Goal: Task Accomplishment & Management: Complete application form

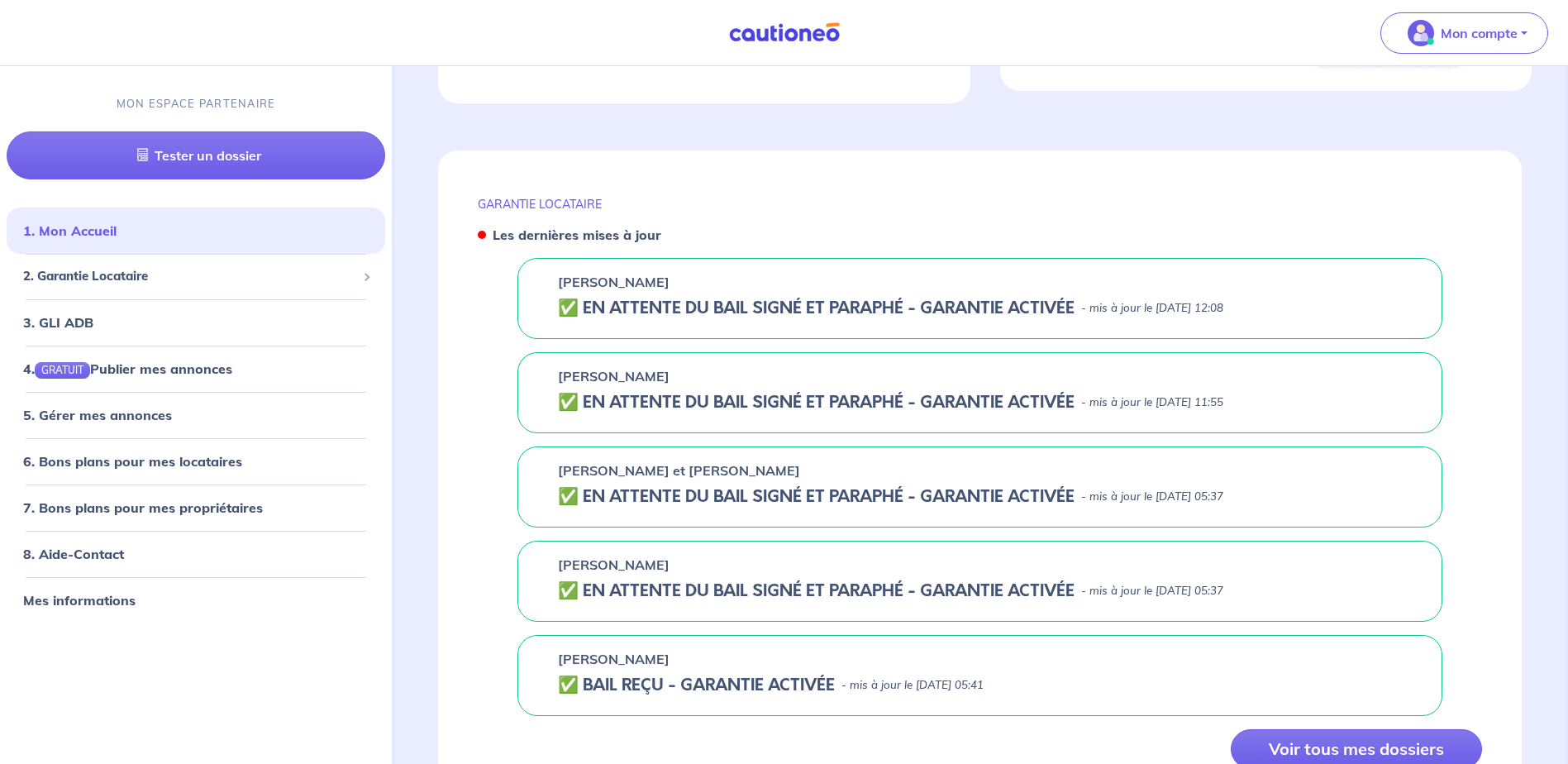
scroll to position [578, 0]
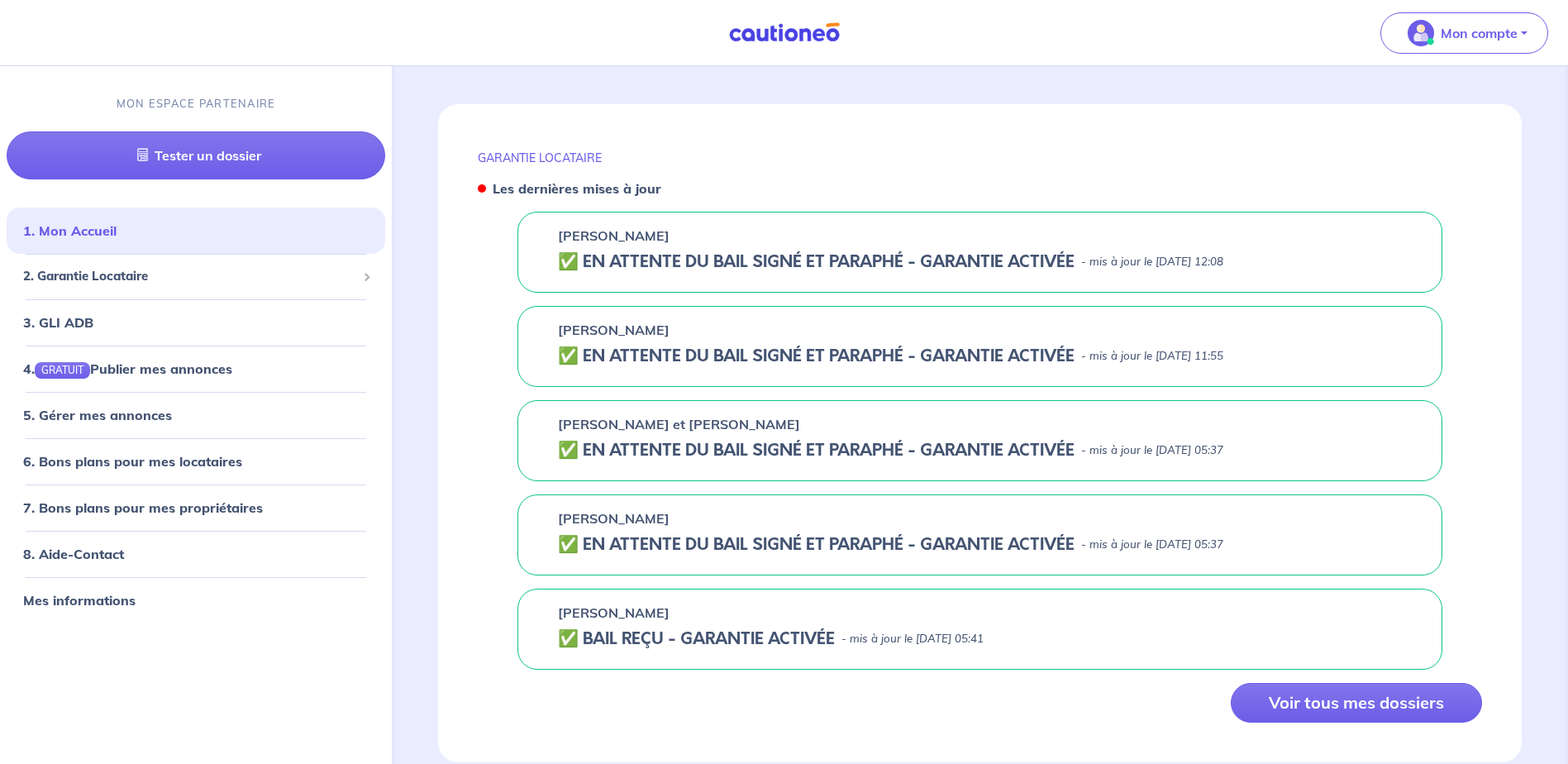
click at [571, 359] on h5 "✅️️️ EN ATTENTE DU BAIL SIGNÉ ET PARAPHÉ - GARANTIE ACTIVÉE" at bounding box center [817, 356] width 517 height 20
click at [594, 355] on h5 "✅️️️ EN ATTENTE DU BAIL SIGNÉ ET PARAPHÉ - GARANTIE ACTIVÉE" at bounding box center [817, 356] width 517 height 20
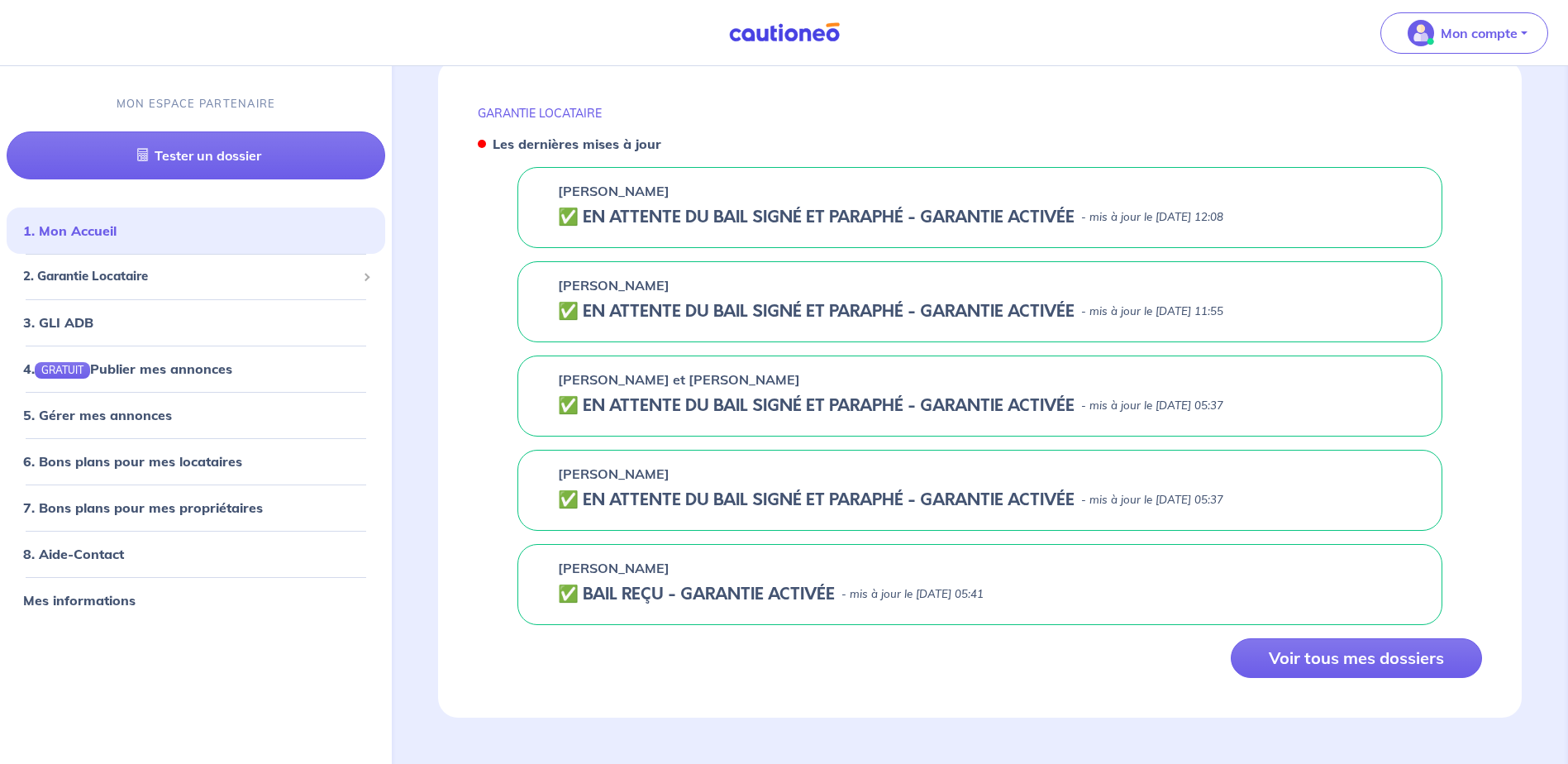
click at [692, 305] on h5 "✅️️️ EN ATTENTE DU BAIL SIGNÉ ET PARAPHÉ - GARANTIE ACTIVÉE" at bounding box center [817, 311] width 517 height 20
click at [1304, 661] on button "Voir tous mes dossiers" at bounding box center [1357, 658] width 251 height 40
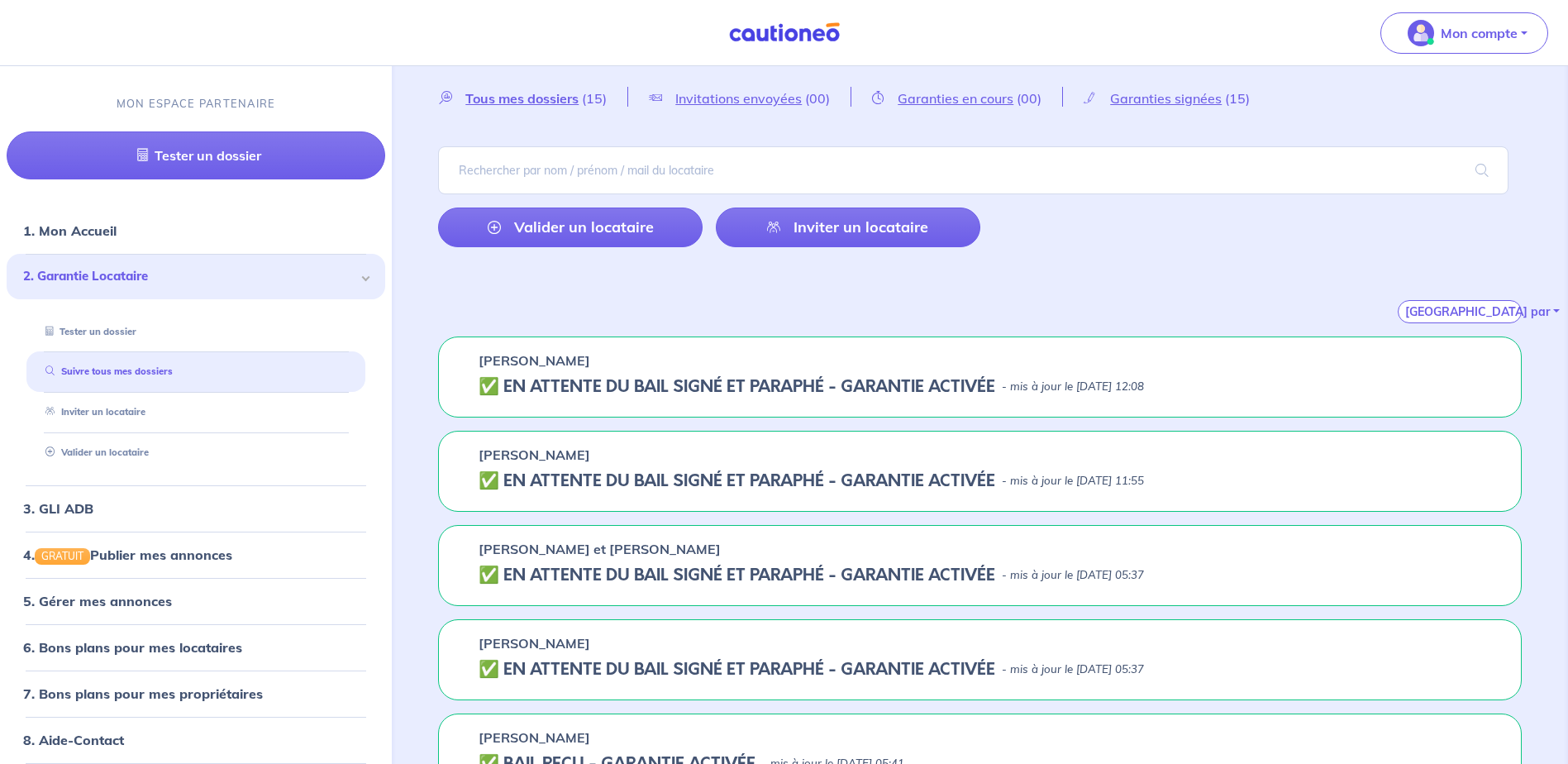
scroll to position [83, 0]
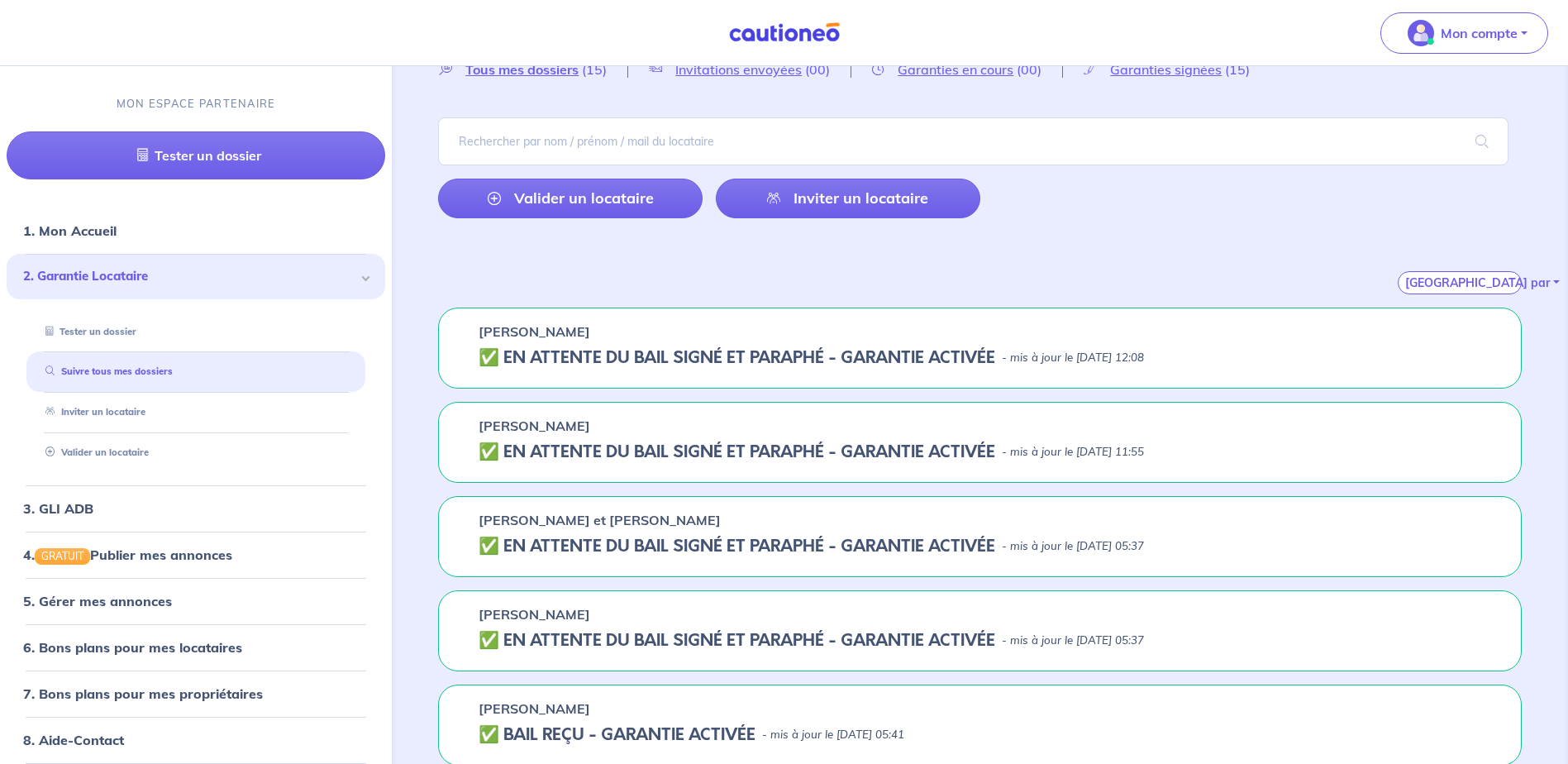
click at [618, 455] on h5 "✅️️️ EN ATTENTE DU BAIL SIGNÉ ET PARAPHÉ - GARANTIE ACTIVÉE" at bounding box center [737, 452] width 517 height 20
click at [678, 448] on h5 "✅️️️ EN ATTENTE DU BAIL SIGNÉ ET PARAPHÉ - GARANTIE ACTIVÉE" at bounding box center [737, 452] width 517 height 20
click at [497, 457] on h5 "✅️️️ EN ATTENTE DU BAIL SIGNÉ ET PARAPHÉ - GARANTIE ACTIVÉE" at bounding box center [737, 452] width 517 height 20
click at [525, 436] on div "[PERSON_NAME] ✅️️️ EN ATTENTE DU BAIL SIGNÉ ET PARAPHÉ - GARANTIE ACTIVÉE - mis…" at bounding box center [979, 442] width 1084 height 81
click at [528, 428] on p "[PERSON_NAME]" at bounding box center [534, 425] width 111 height 20
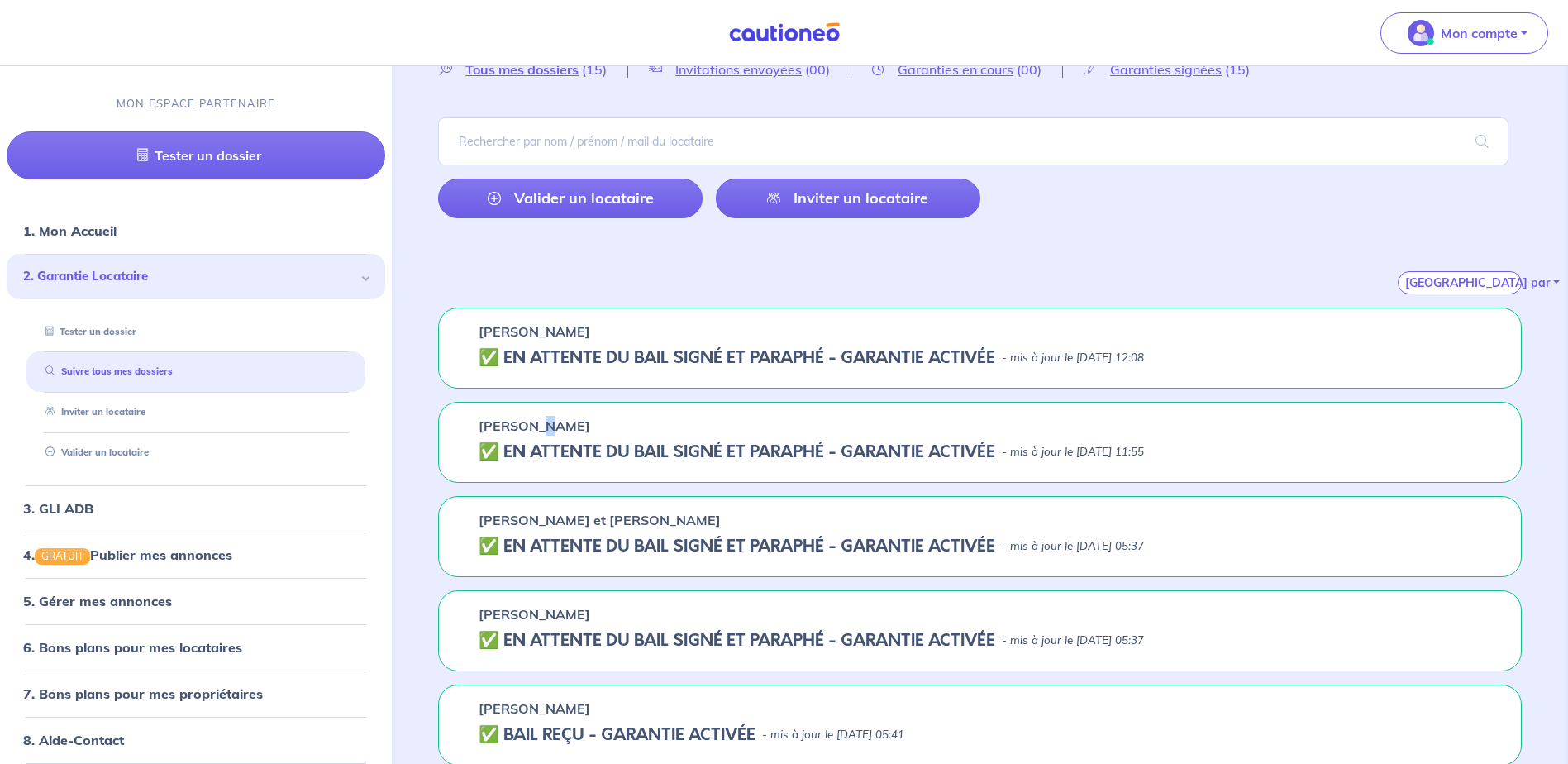
click at [528, 427] on p "[PERSON_NAME]" at bounding box center [534, 425] width 111 height 20
click at [554, 513] on p "[PERSON_NAME] et [PERSON_NAME]" at bounding box center [599, 520] width 242 height 20
click at [556, 513] on p "[PERSON_NAME] et [PERSON_NAME]" at bounding box center [599, 520] width 242 height 20
click at [544, 459] on h5 "✅️️️ EN ATTENTE DU BAIL SIGNÉ ET PARAPHÉ - GARANTIE ACTIVÉE" at bounding box center [737, 452] width 517 height 20
click at [489, 452] on h5 "✅️️️ EN ATTENTE DU BAIL SIGNÉ ET PARAPHÉ - GARANTIE ACTIVÉE" at bounding box center [737, 452] width 517 height 20
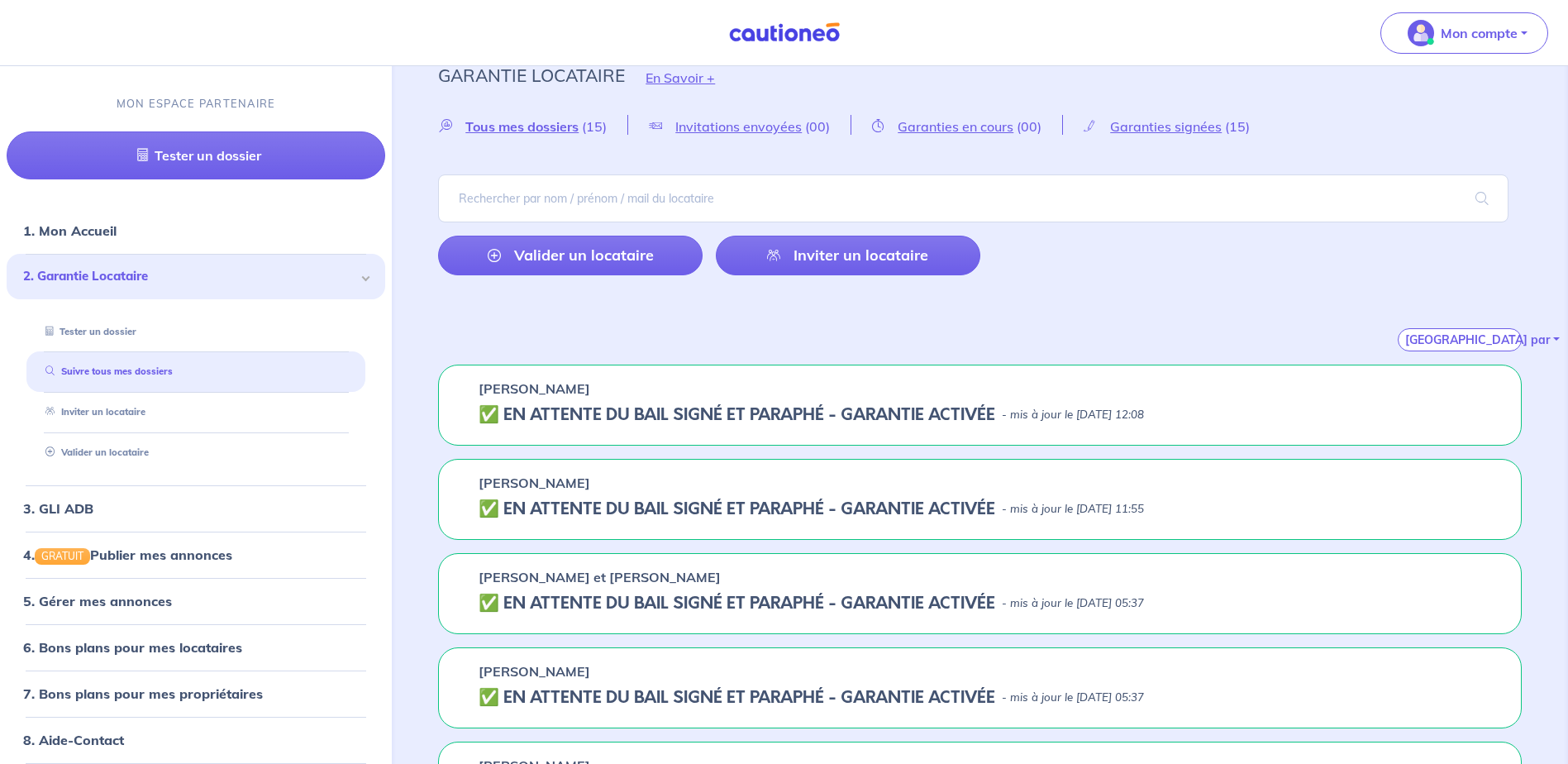
scroll to position [0, 0]
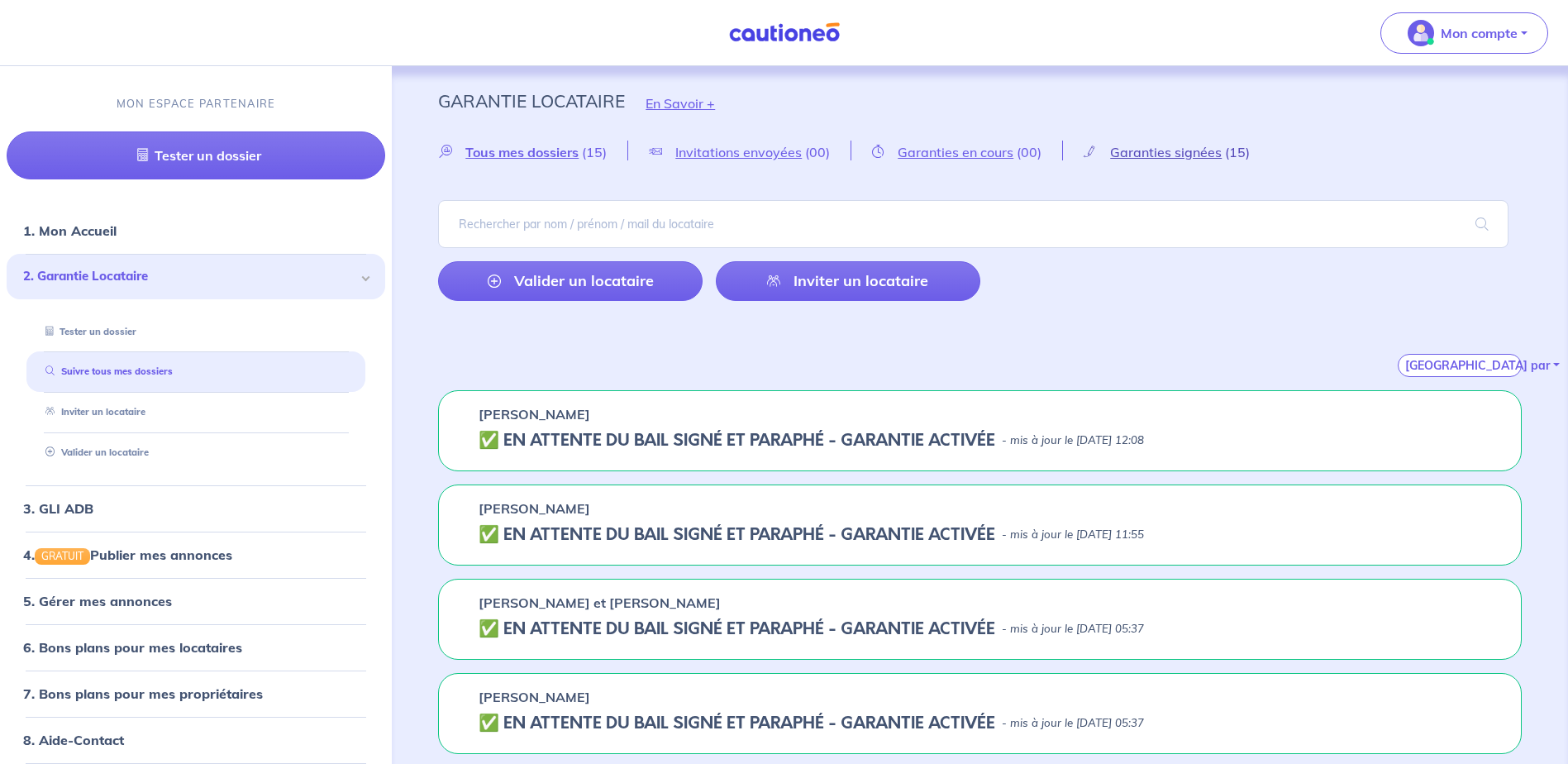
click at [1167, 148] on span "Garanties signées" at bounding box center [1166, 152] width 111 height 17
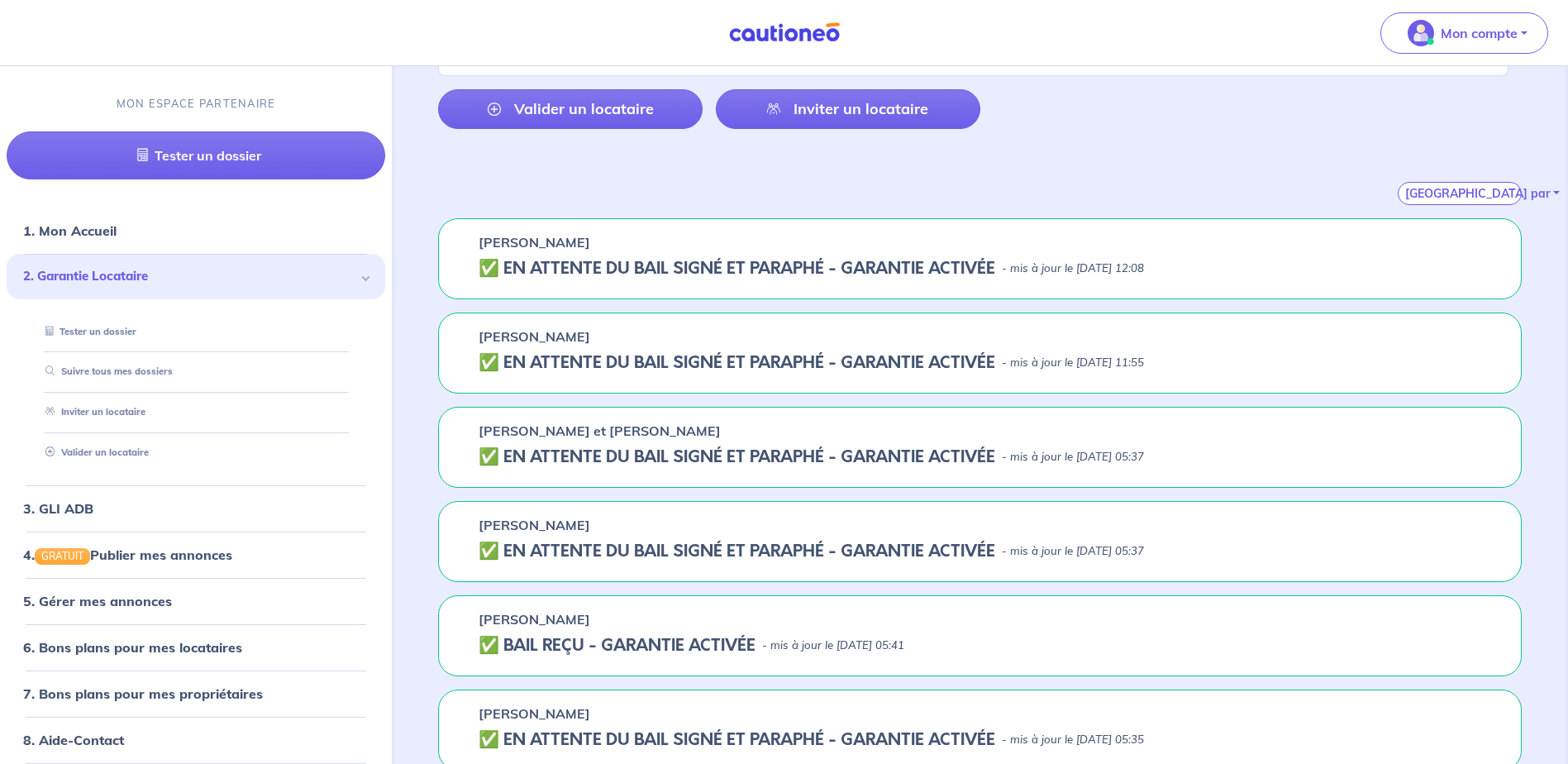
scroll to position [165, 0]
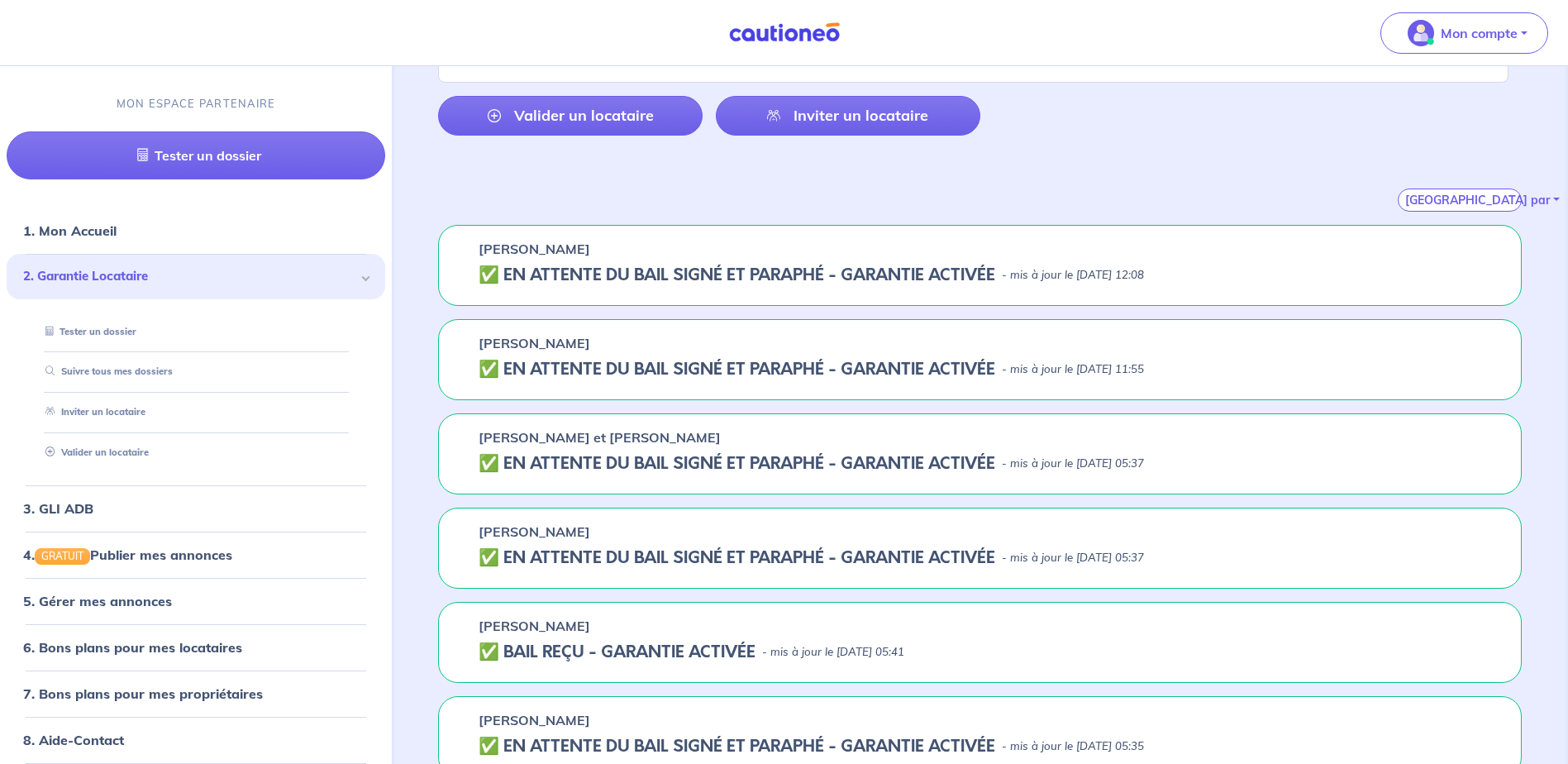
click at [493, 379] on h5 "✅️️️ EN ATTENTE DU BAIL SIGNÉ ET PARAPHÉ - GARANTIE ACTIVÉE" at bounding box center [737, 369] width 517 height 20
click at [525, 373] on h5 "✅️️️ EN ATTENTE DU BAIL SIGNÉ ET PARAPHÉ - GARANTIE ACTIVÉE" at bounding box center [737, 369] width 517 height 20
click at [783, 386] on div "[PERSON_NAME] ✅️️️ EN ATTENTE DU BAIL SIGNÉ ET PARAPHÉ - GARANTIE ACTIVÉE - mis…" at bounding box center [979, 359] width 1084 height 81
click at [1051, 371] on p "- mis à jour le [DATE] 11:55" at bounding box center [1073, 370] width 142 height 17
click at [942, 371] on h5 "✅️️️ EN ATTENTE DU BAIL SIGNÉ ET PARAPHÉ - GARANTIE ACTIVÉE" at bounding box center [737, 369] width 517 height 20
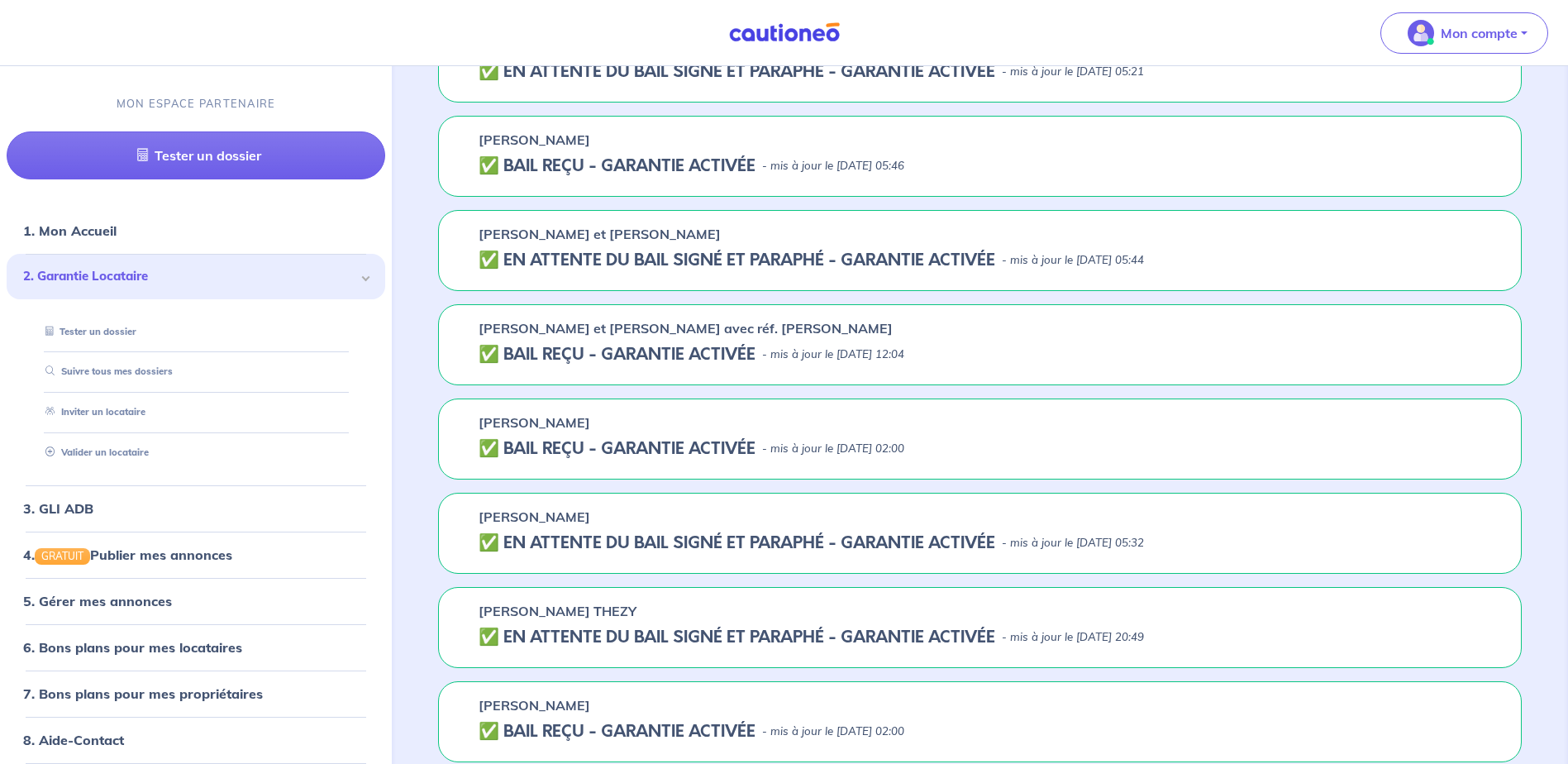
scroll to position [1039, 0]
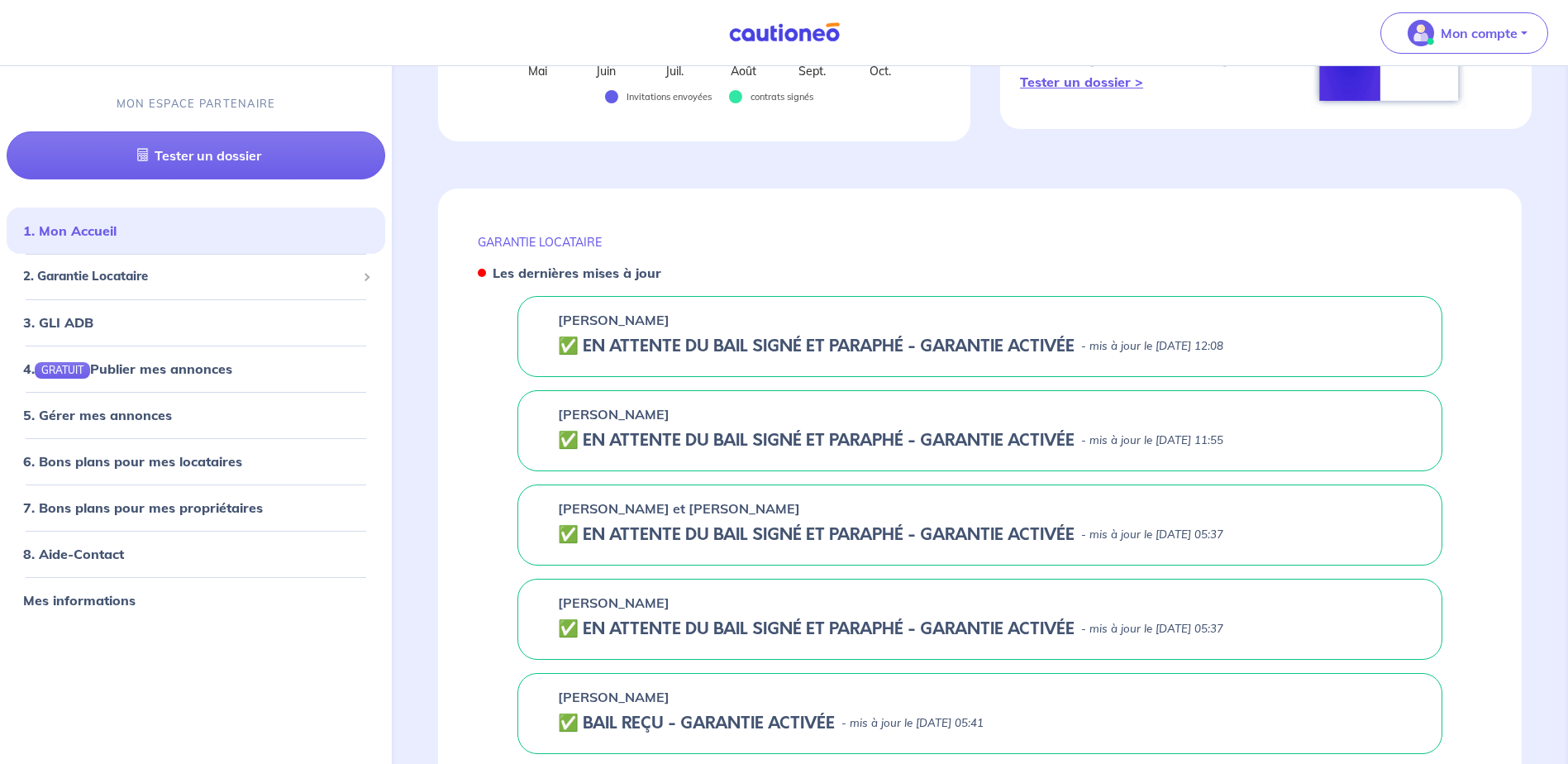
scroll to position [496, 0]
click at [325, 281] on span "2. Garantie Locataire" at bounding box center [190, 277] width 333 height 19
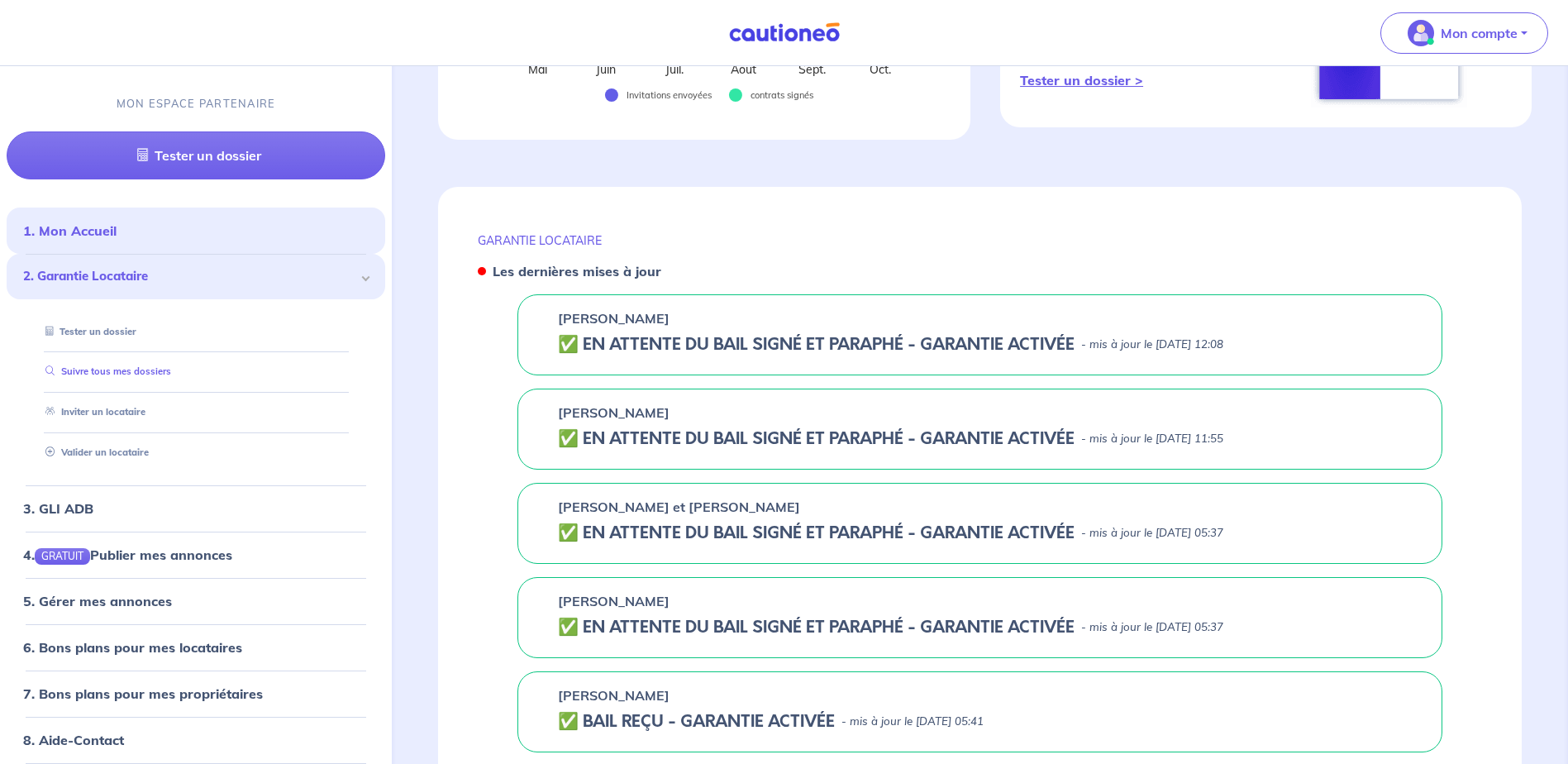
click at [158, 371] on link "Suivre tous mes dossiers" at bounding box center [105, 372] width 132 height 11
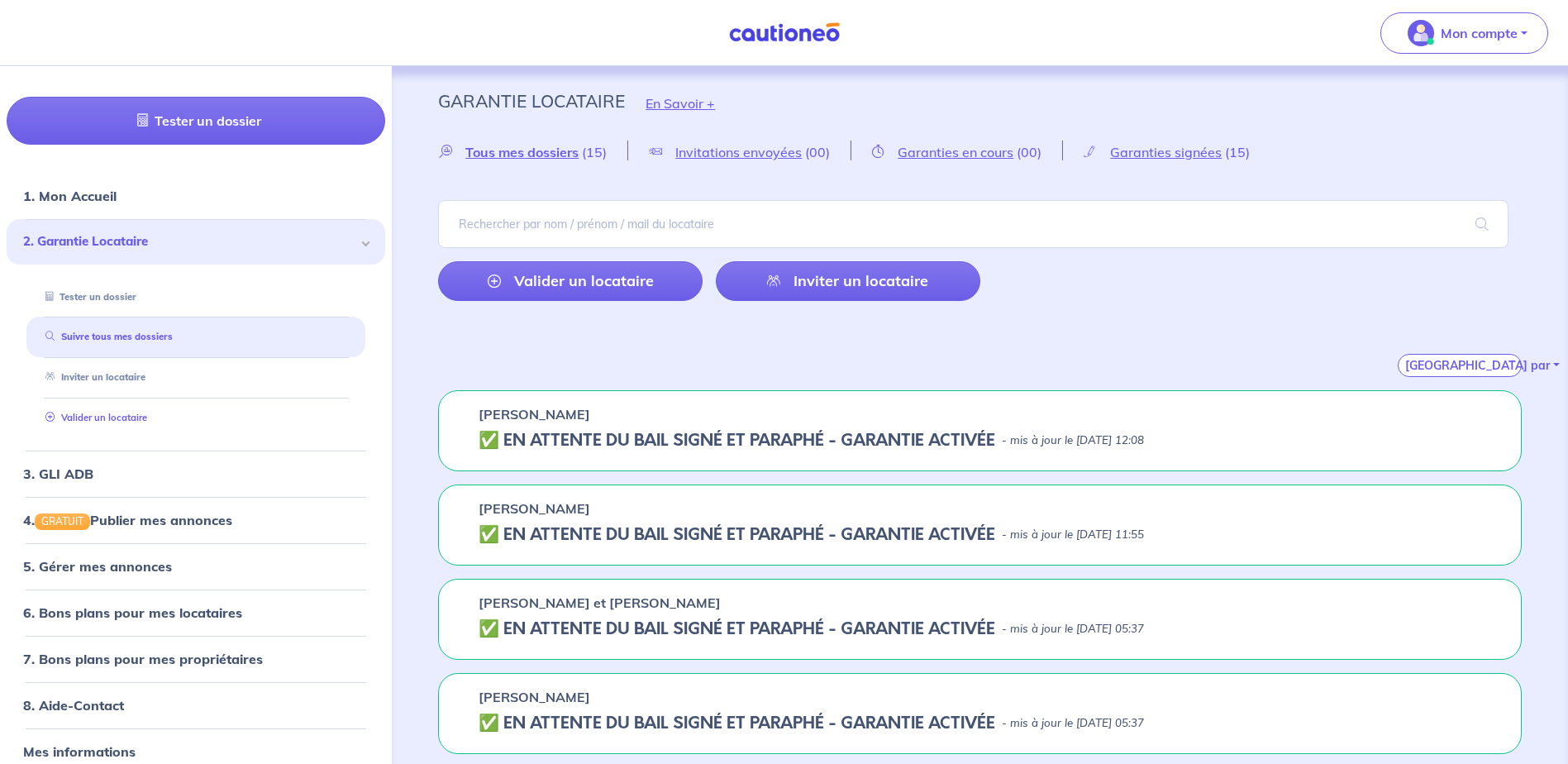
scroll to position [54, 0]
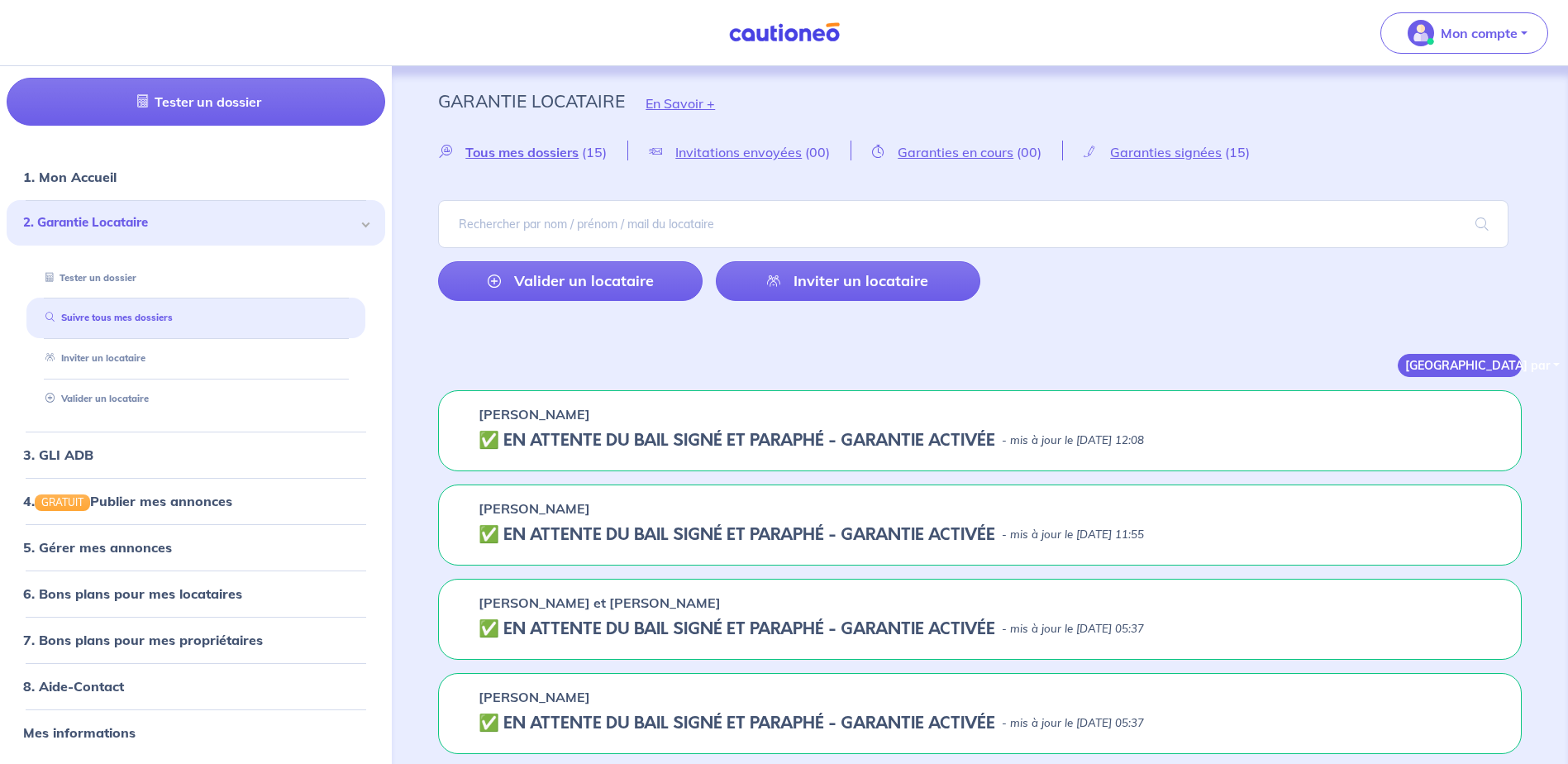
click at [1434, 367] on button "[GEOGRAPHIC_DATA] par" at bounding box center [1460, 365] width 124 height 24
click at [993, 444] on h5 "✅️️️ EN ATTENTE DU BAIL SIGNÉ ET PARAPHÉ - GARANTIE ACTIVÉE" at bounding box center [737, 440] width 517 height 20
click at [685, 432] on h5 "✅️️️ EN ATTENTE DU BAIL SIGNÉ ET PARAPHÉ - GARANTIE ACTIVÉE" at bounding box center [737, 440] width 517 height 20
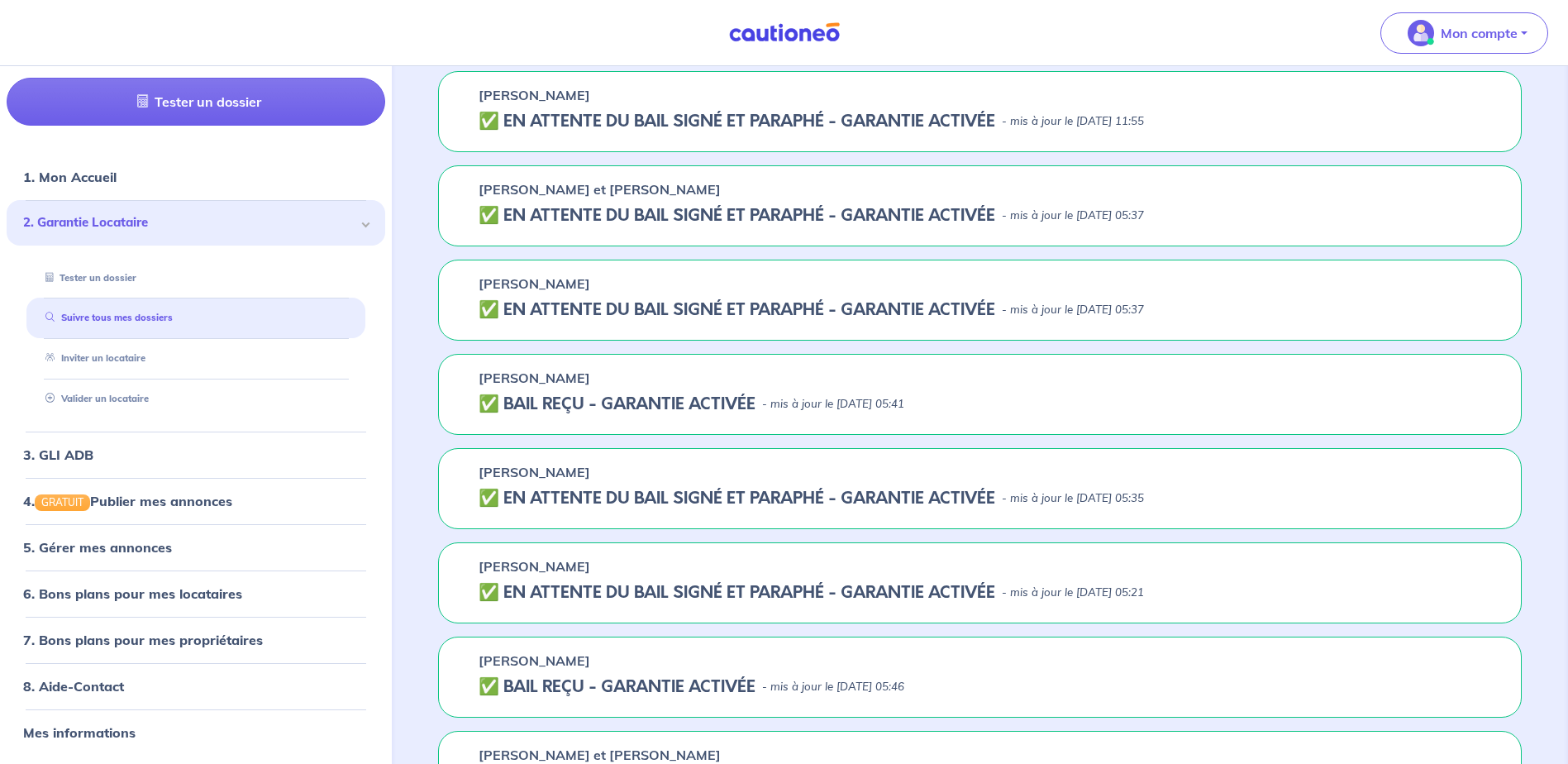
scroll to position [0, 0]
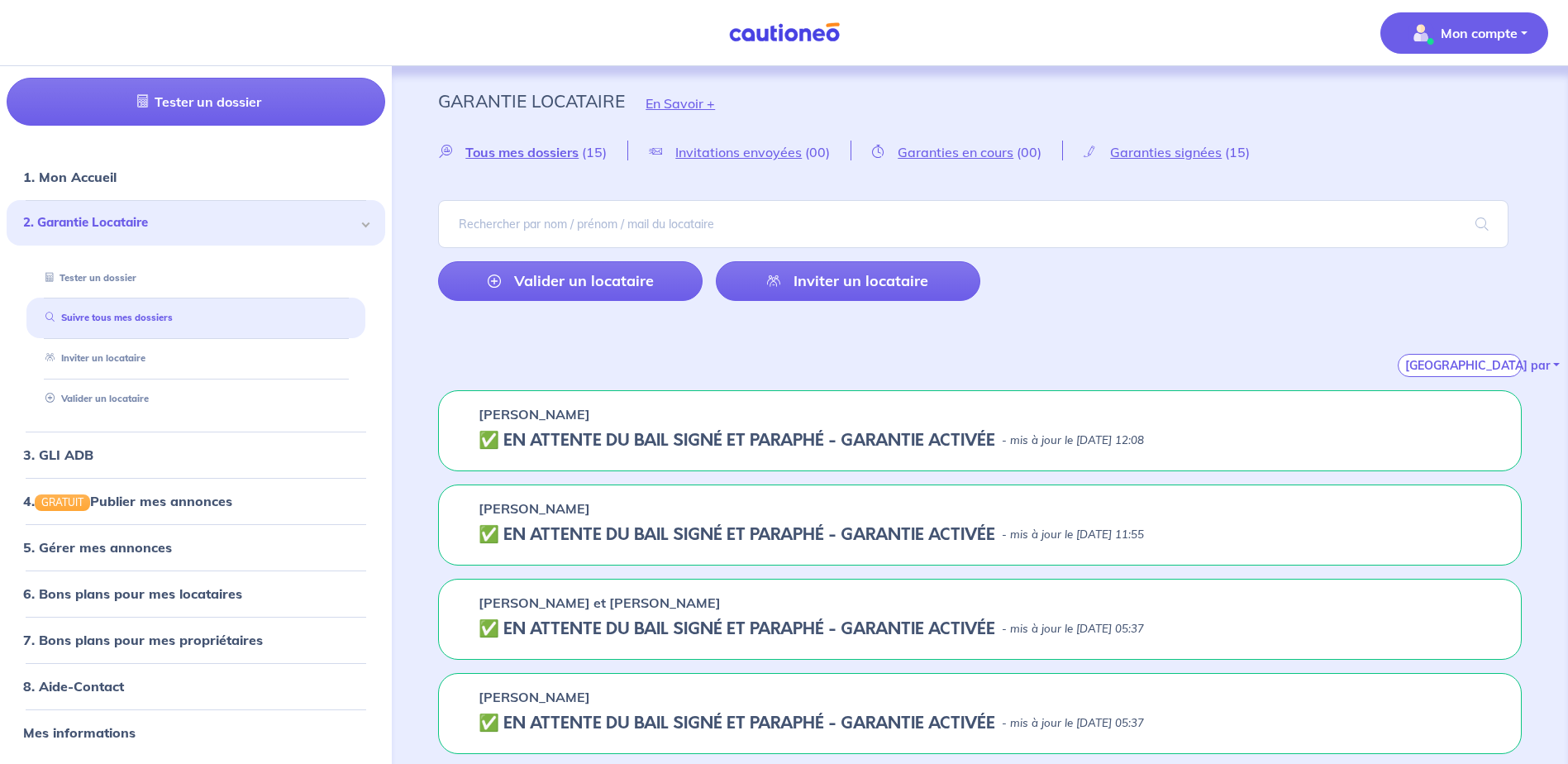
click at [1495, 25] on p "Mon compte" at bounding box center [1478, 33] width 76 height 20
click at [1493, 25] on p "Mon compte" at bounding box center [1478, 33] width 76 height 20
click at [622, 441] on h5 "✅️️️ EN ATTENTE DU BAIL SIGNÉ ET PARAPHÉ - GARANTIE ACTIVÉE" at bounding box center [737, 440] width 517 height 20
click at [494, 443] on h5 "✅️️️ EN ATTENTE DU BAIL SIGNÉ ET PARAPHÉ - GARANTIE ACTIVÉE" at bounding box center [737, 440] width 517 height 20
click at [491, 444] on h5 "✅️️️ EN ATTENTE DU BAIL SIGNÉ ET PARAPHÉ - GARANTIE ACTIVÉE" at bounding box center [737, 440] width 517 height 20
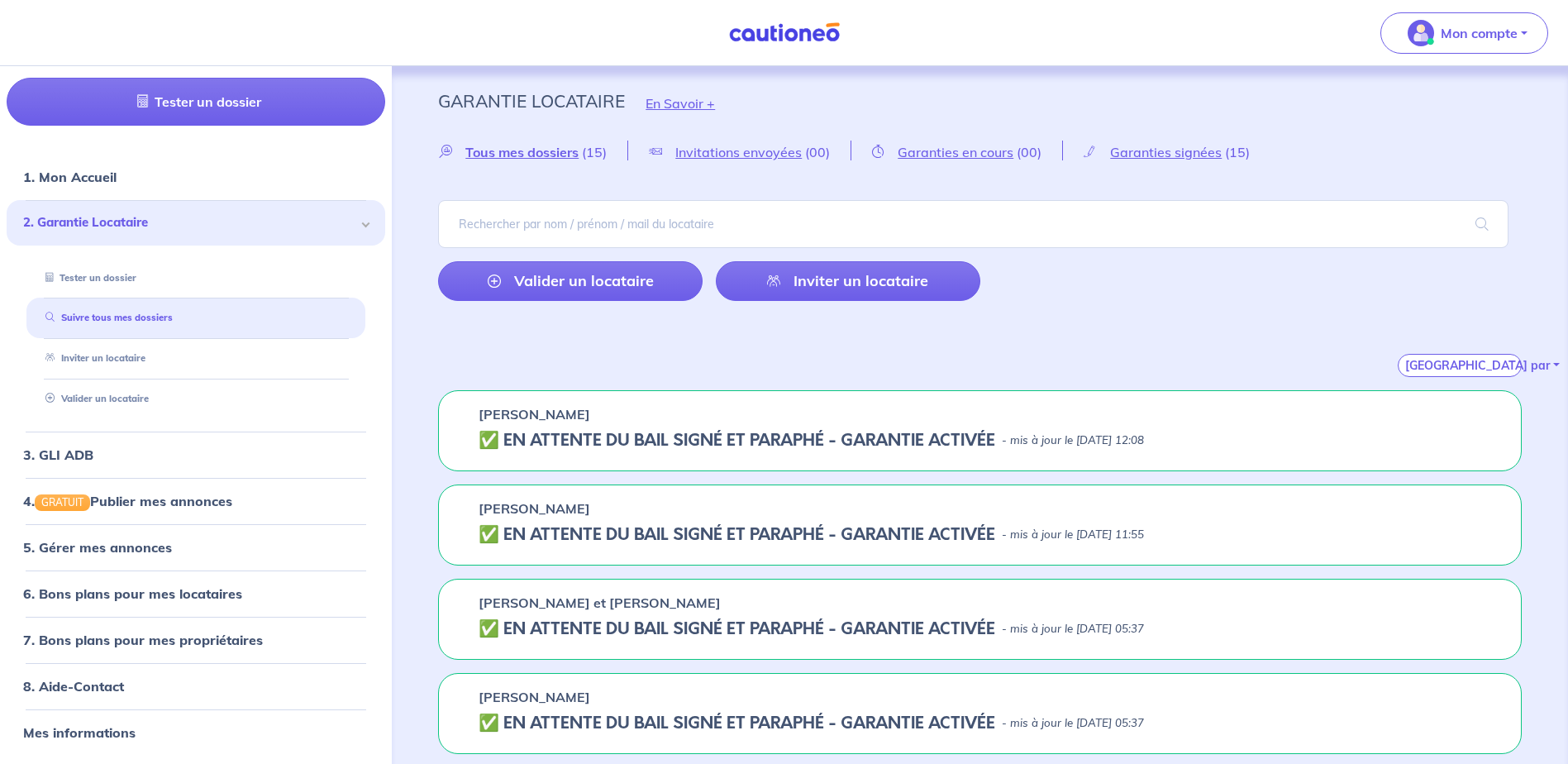
click at [508, 419] on p "[PERSON_NAME]" at bounding box center [534, 414] width 111 height 20
click at [84, 178] on link "1. Mon Accueil" at bounding box center [69, 178] width 91 height 17
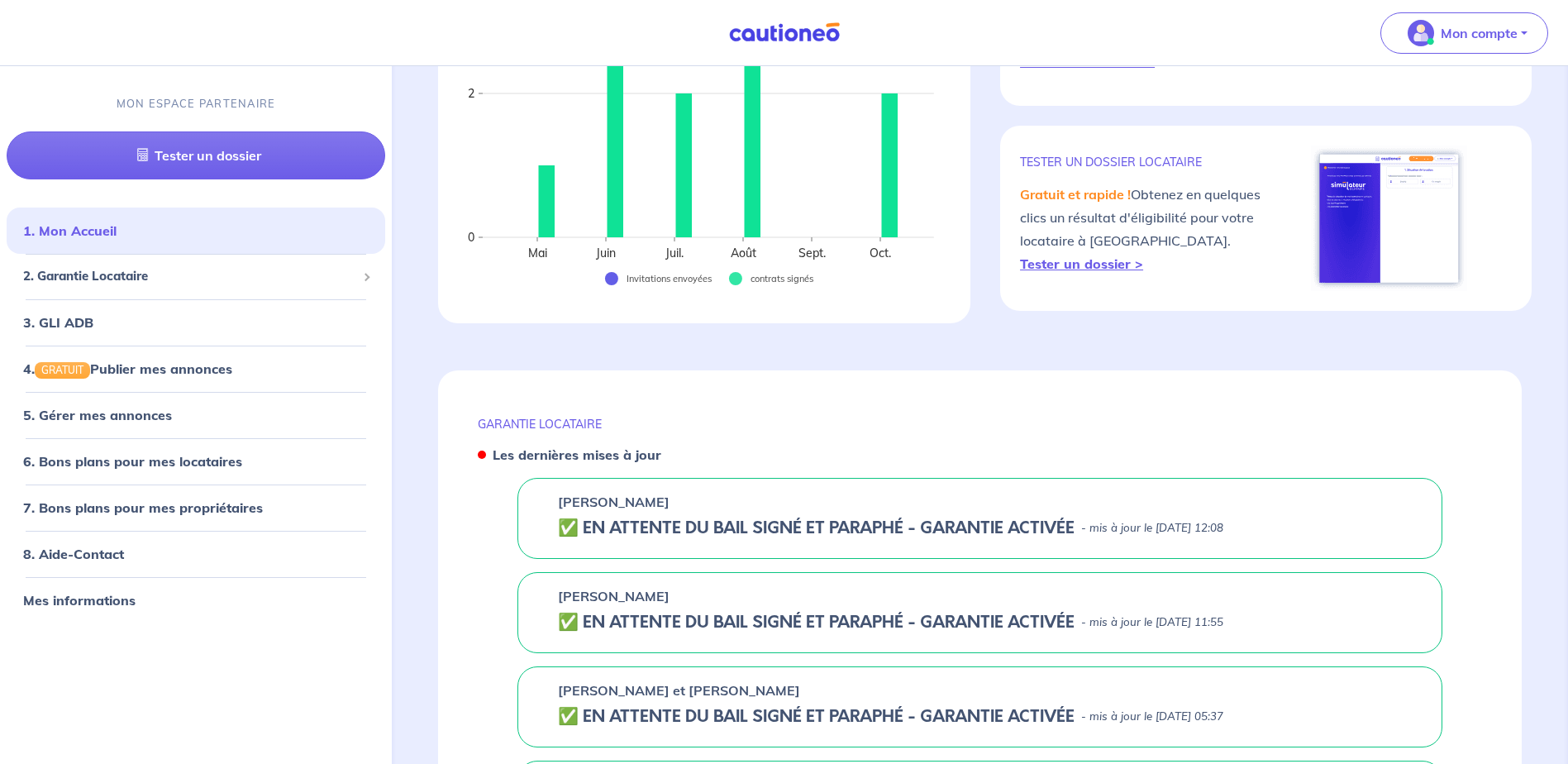
scroll to position [331, 0]
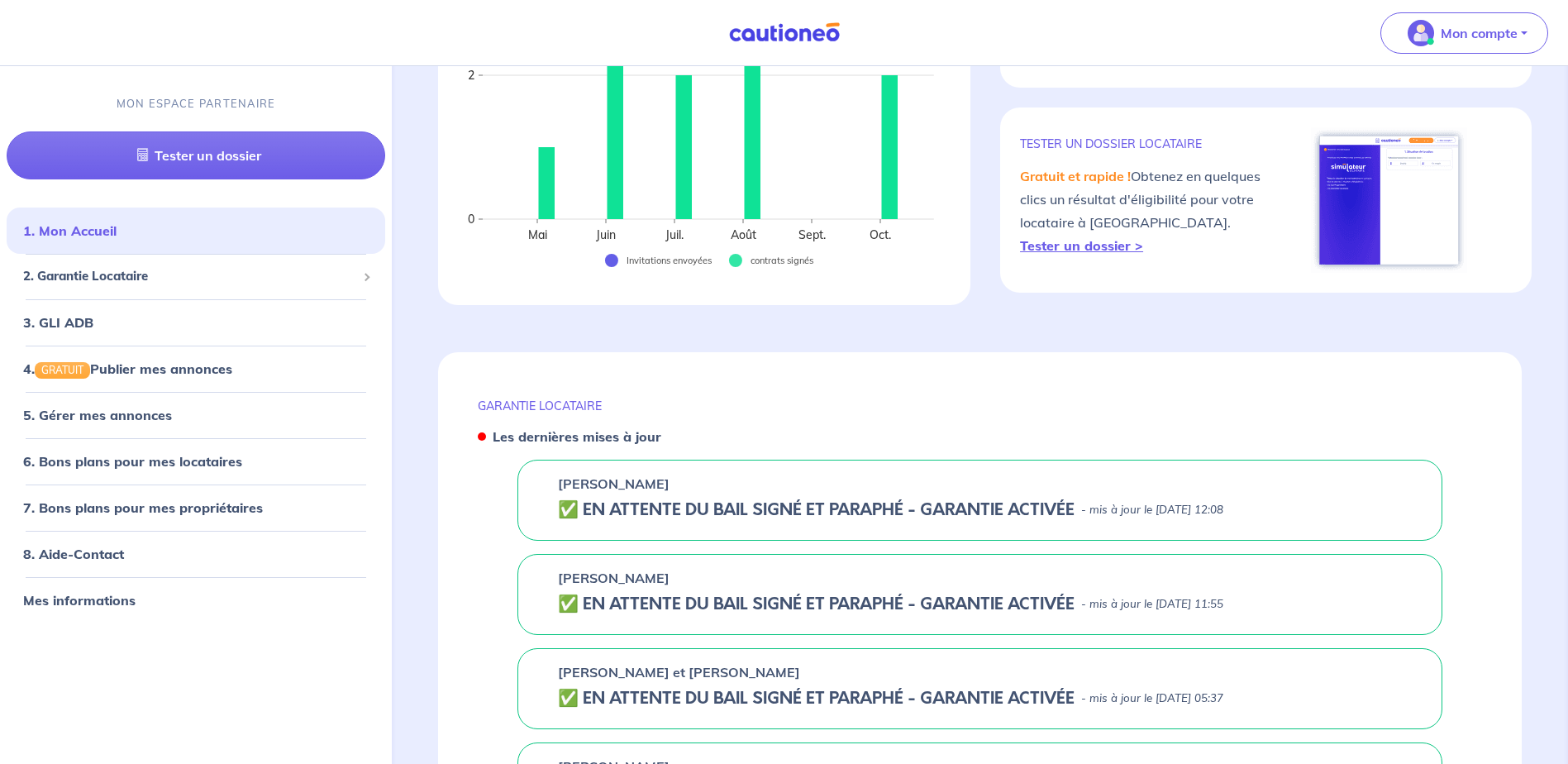
click at [619, 510] on h5 "✅️️️ EN ATTENTE DU BAIL SIGNÉ ET PARAPHÉ - GARANTIE ACTIVÉE" at bounding box center [817, 509] width 517 height 20
click at [561, 610] on h5 "✅️️️ EN ATTENTE DU BAIL SIGNÉ ET PARAPHÉ - GARANTIE ACTIVÉE" at bounding box center [817, 604] width 517 height 20
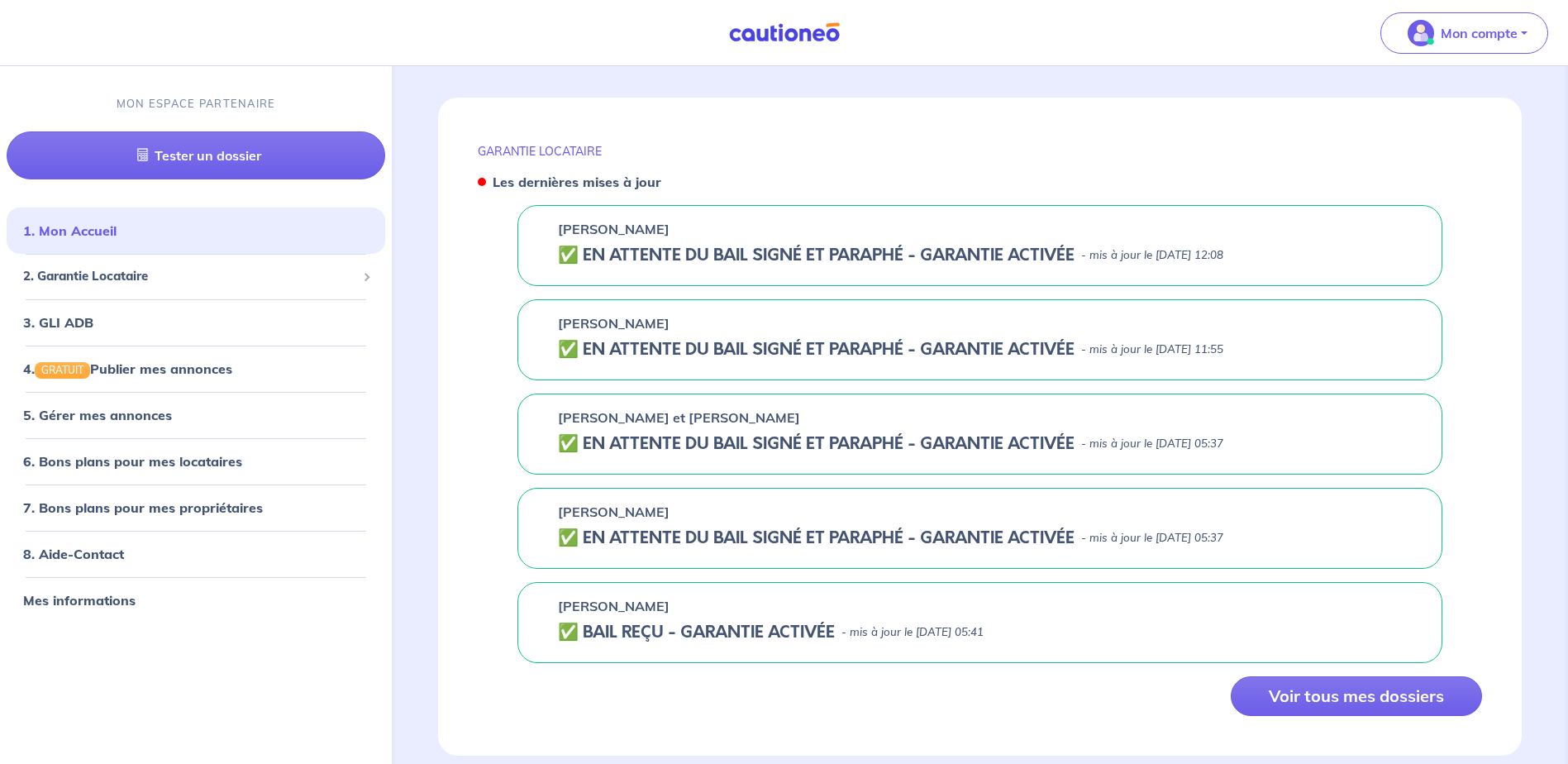
scroll to position [623, 0]
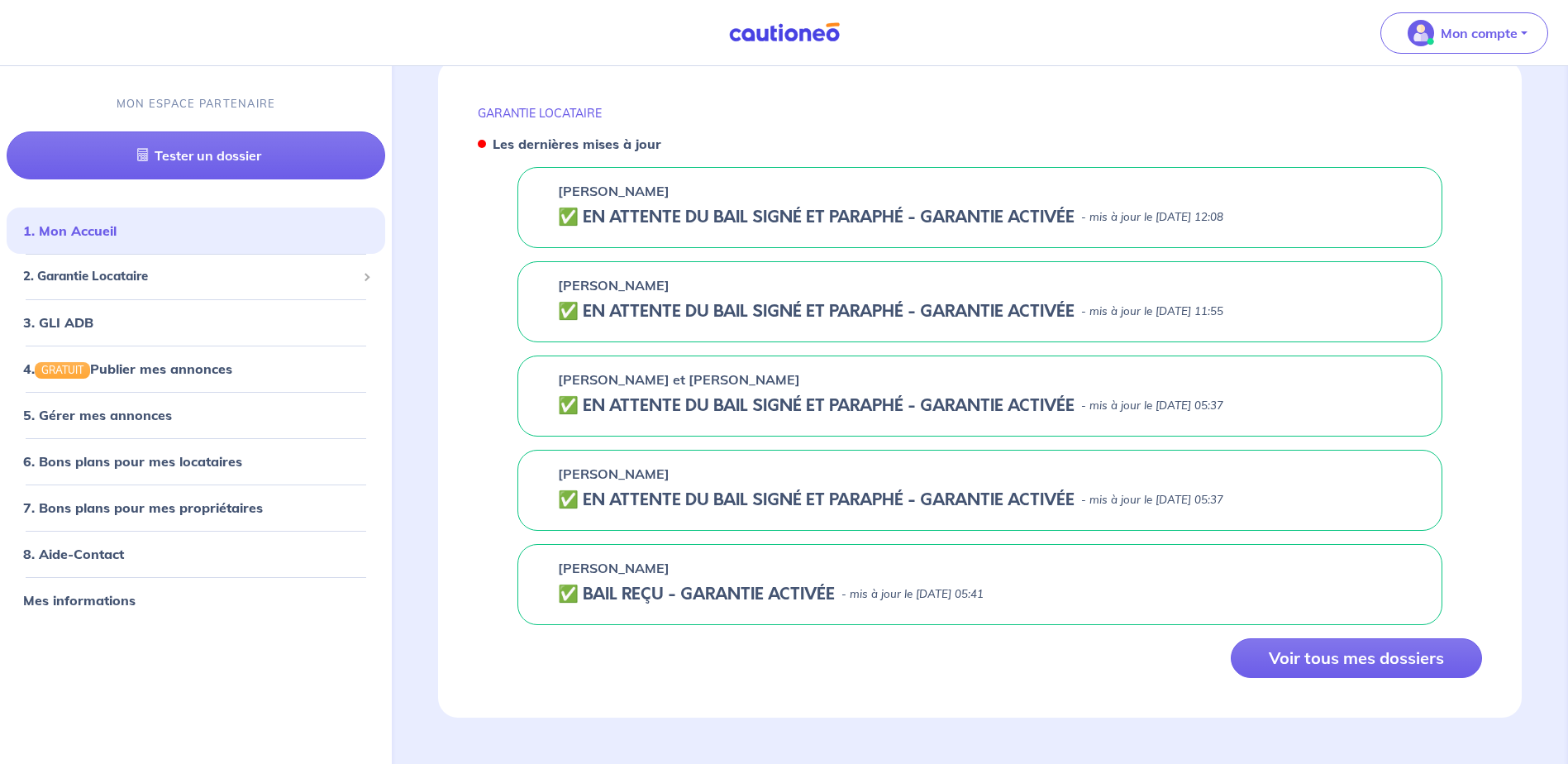
click at [662, 597] on h5 "✅ BAIL REÇU - GARANTIE ACTIVÉE" at bounding box center [697, 594] width 277 height 20
click at [563, 569] on p "[PERSON_NAME]" at bounding box center [614, 568] width 111 height 20
click at [574, 595] on h5 "✅ BAIL REÇU - GARANTIE ACTIVÉE" at bounding box center [697, 594] width 277 height 20
click at [622, 224] on h5 "✅️️️ EN ATTENTE DU BAIL SIGNÉ ET PARAPHÉ - GARANTIE ACTIVÉE" at bounding box center [817, 217] width 517 height 20
click at [574, 219] on h5 "✅️️️ EN ATTENTE DU BAIL SIGNÉ ET PARAPHÉ - GARANTIE ACTIVÉE" at bounding box center [817, 217] width 517 height 20
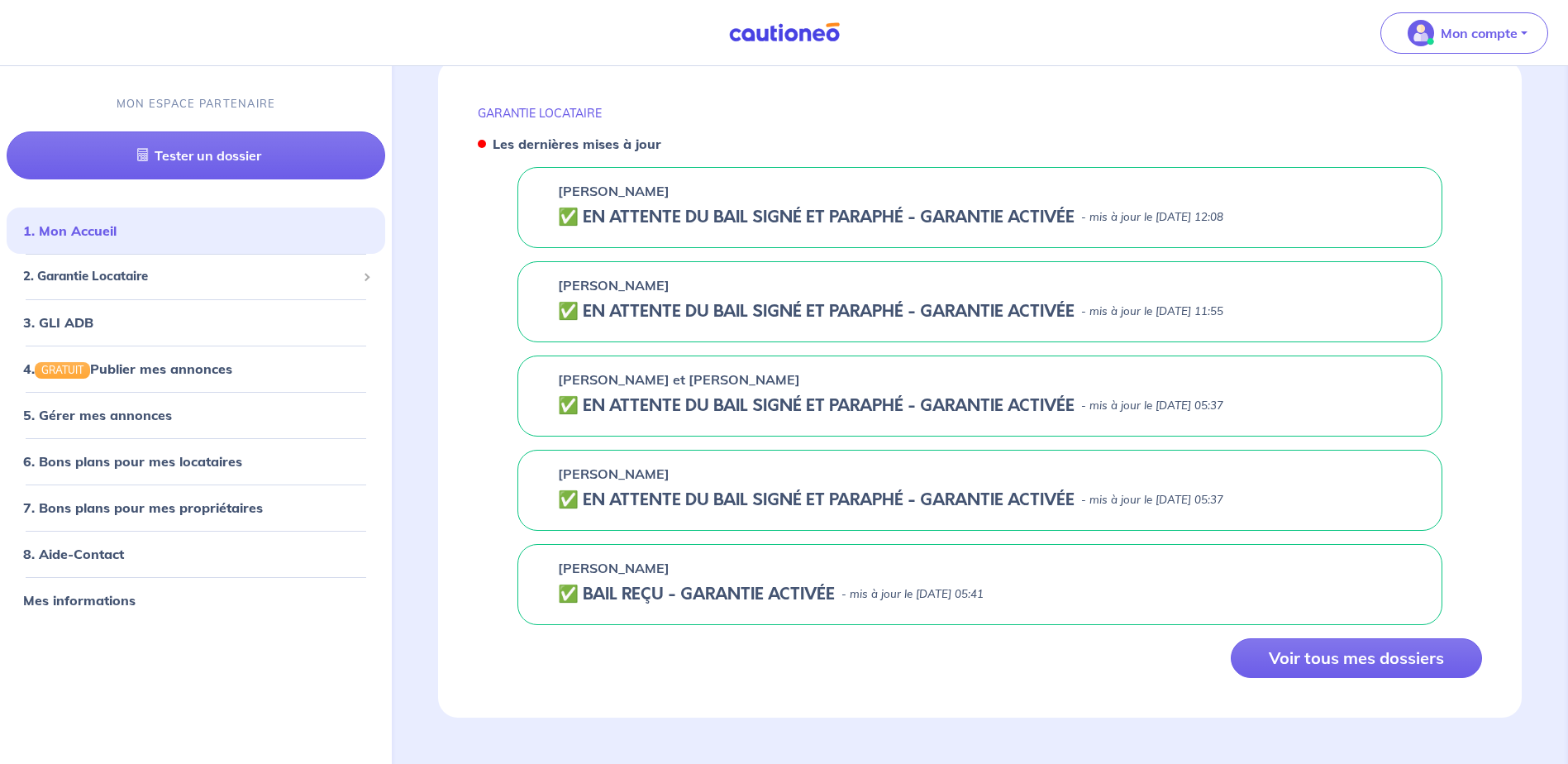
click at [1100, 218] on p "- mis à jour le [DATE] 12:08" at bounding box center [1152, 218] width 142 height 17
click at [1099, 218] on p "- mis à jour le [DATE] 12:08" at bounding box center [1152, 218] width 142 height 17
click at [923, 219] on h5 "✅️️️ EN ATTENTE DU BAIL SIGNÉ ET PARAPHÉ - GARANTIE ACTIVÉE" at bounding box center [817, 217] width 517 height 20
drag, startPoint x: 923, startPoint y: 219, endPoint x: 881, endPoint y: 219, distance: 42.0
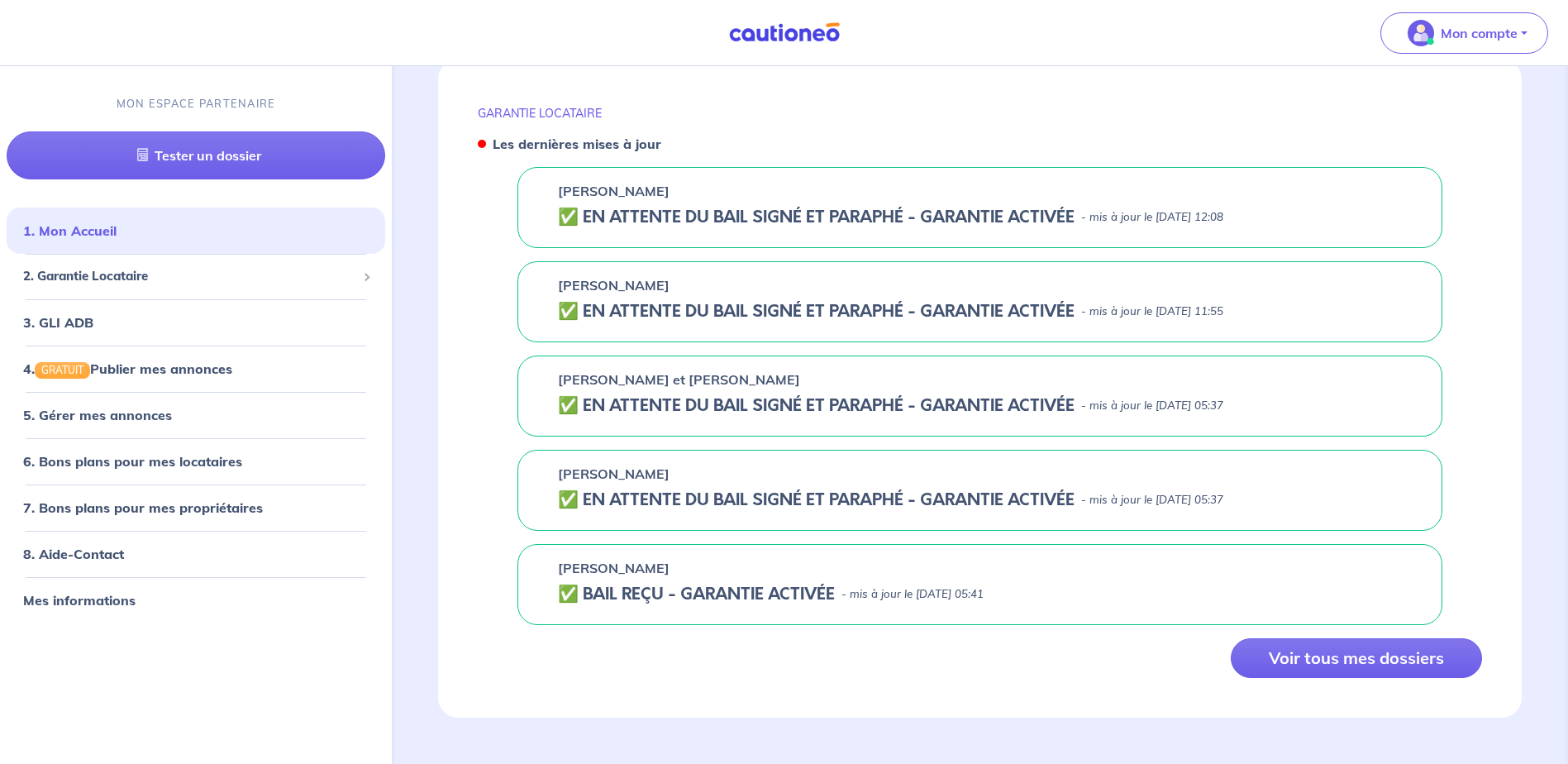
click at [881, 219] on h5 "✅️️️ EN ATTENTE DU BAIL SIGNÉ ET PARAPHÉ - GARANTIE ACTIVÉE" at bounding box center [817, 217] width 517 height 20
click at [659, 216] on h5 "✅️️️ EN ATTENTE DU BAIL SIGNÉ ET PARAPHÉ - GARANTIE ACTIVÉE" at bounding box center [817, 217] width 517 height 20
click at [574, 222] on h5 "✅️️️ EN ATTENTE DU BAIL SIGNÉ ET PARAPHÉ - GARANTIE ACTIVÉE" at bounding box center [817, 217] width 517 height 20
click at [284, 271] on span "2. Garantie Locataire" at bounding box center [190, 277] width 333 height 19
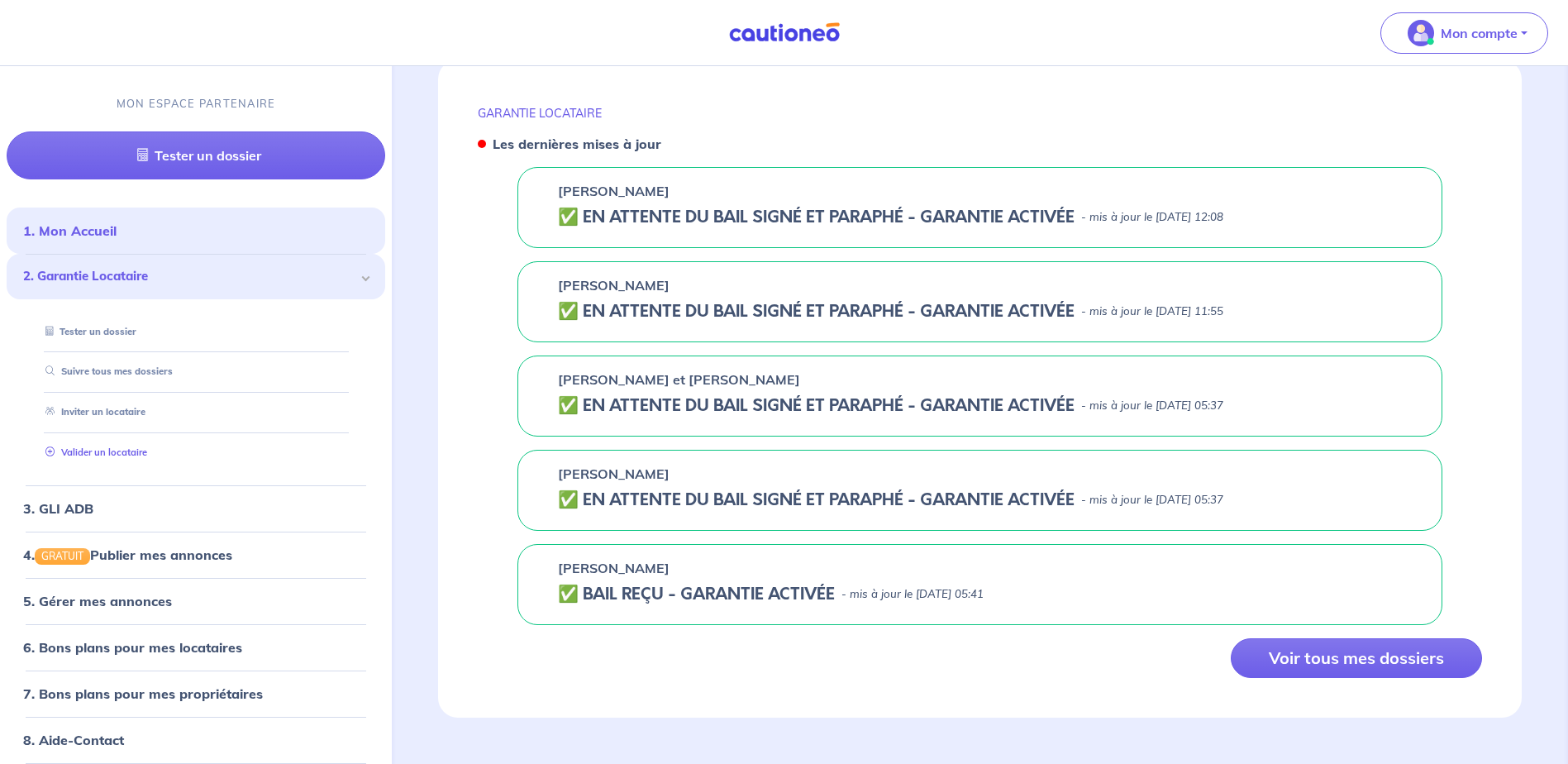
click at [142, 453] on link "Valider un locataire" at bounding box center [92, 452] width 108 height 11
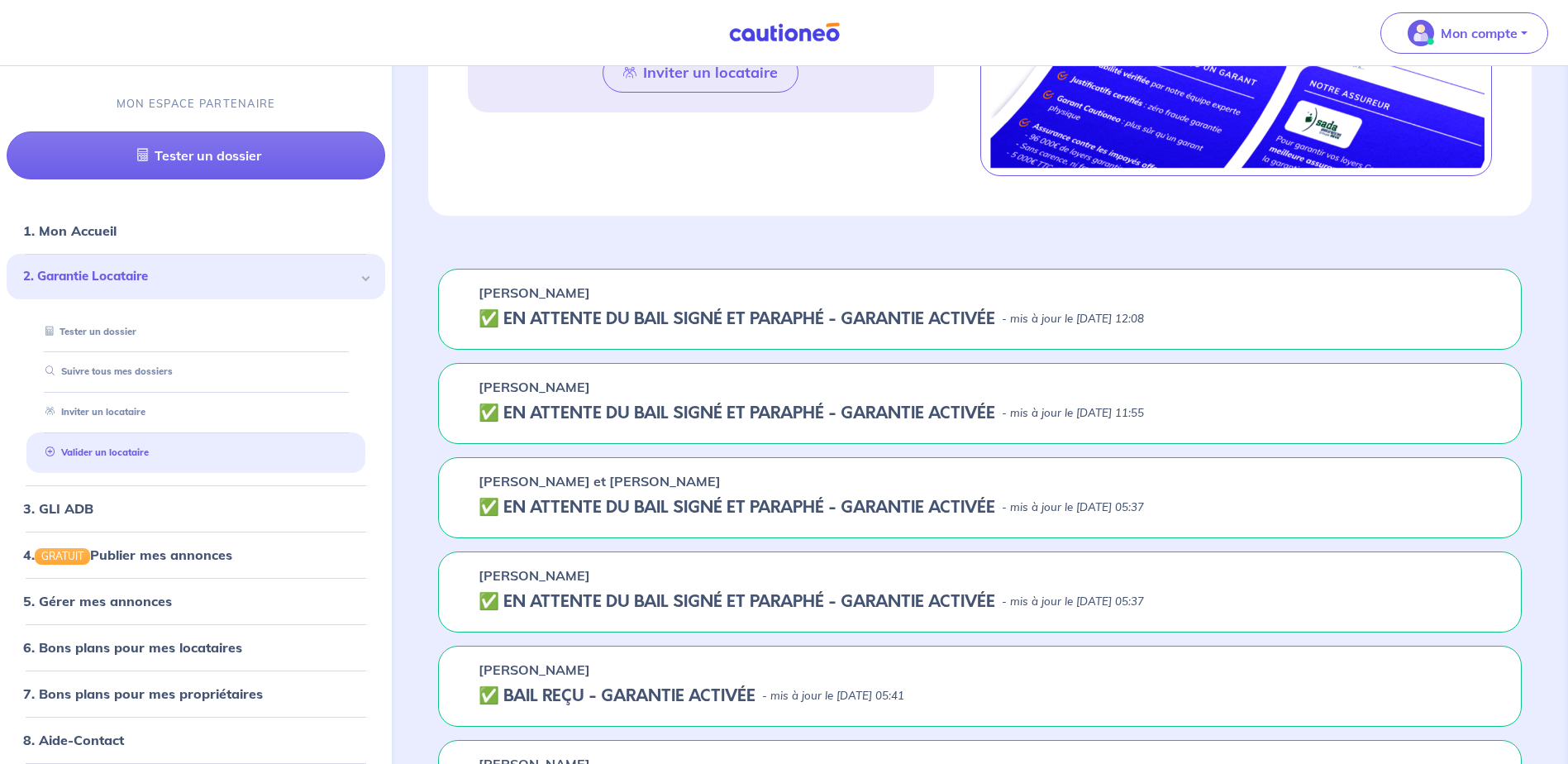
scroll to position [1120, 0]
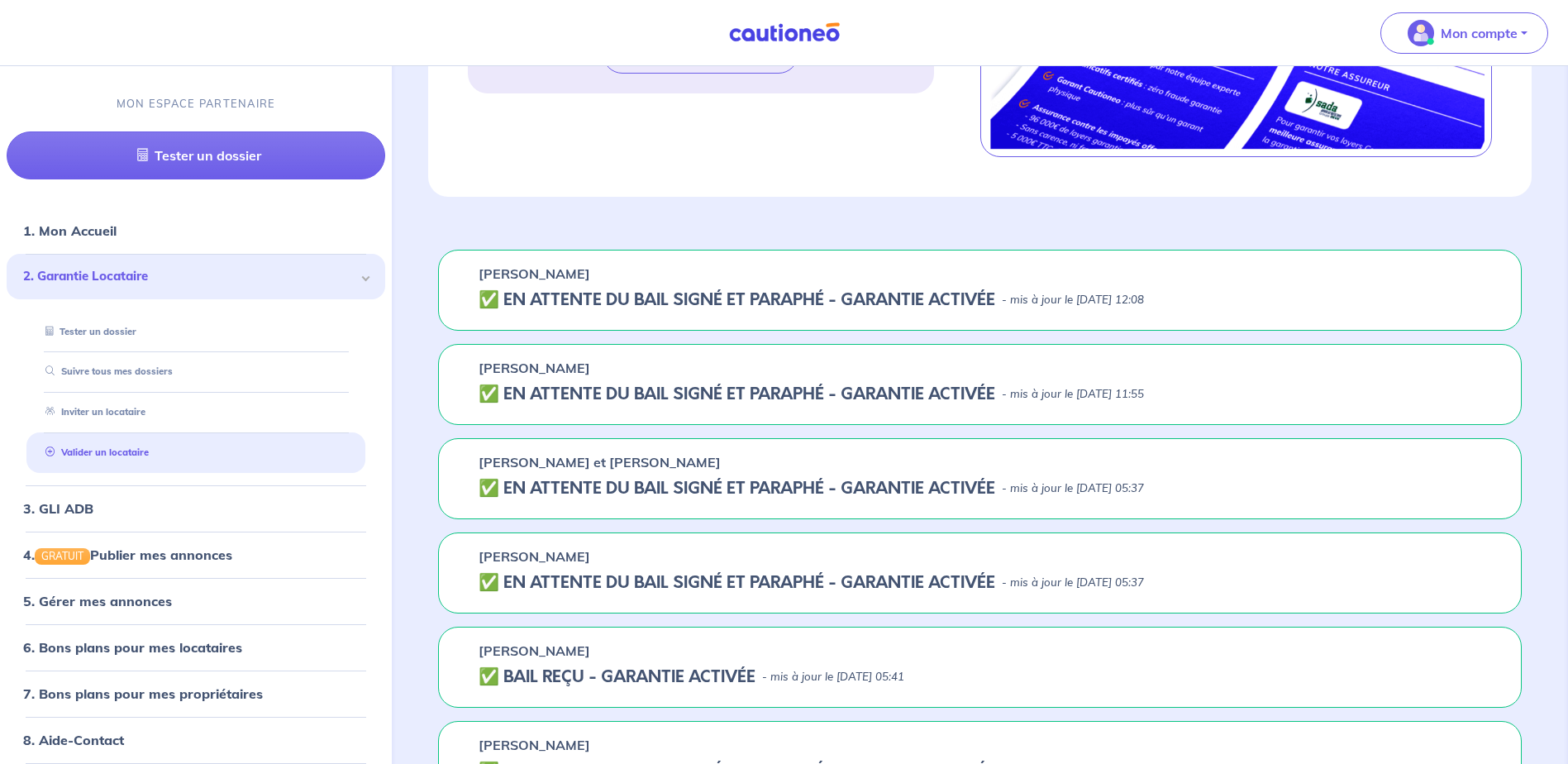
click at [520, 297] on h5 "✅️️️ EN ATTENTE DU BAIL SIGNÉ ET PARAPHÉ - GARANTIE ACTIVÉE" at bounding box center [737, 300] width 517 height 20
click at [487, 297] on h5 "✅️️️ EN ATTENTE DU BAIL SIGNÉ ET PARAPHÉ - GARANTIE ACTIVÉE" at bounding box center [737, 300] width 517 height 20
click at [514, 390] on h5 "✅️️️ EN ATTENTE DU BAIL SIGNÉ ET PARAPHÉ - GARANTIE ACTIVÉE" at bounding box center [737, 393] width 517 height 20
click at [511, 370] on p "[PERSON_NAME]" at bounding box center [534, 367] width 111 height 20
click at [540, 358] on p "[PERSON_NAME]" at bounding box center [534, 367] width 111 height 20
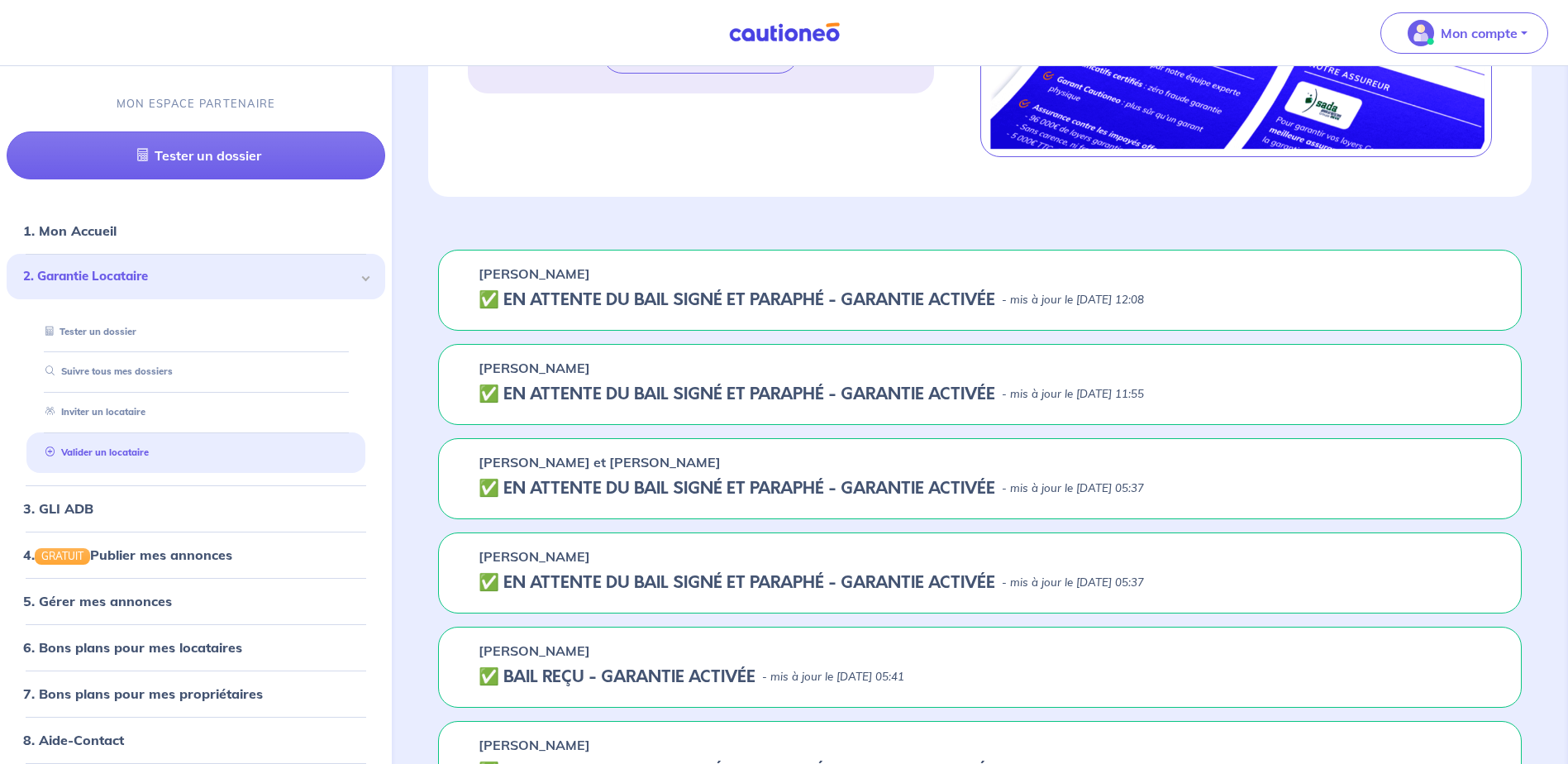
click at [548, 366] on p "[PERSON_NAME]" at bounding box center [534, 367] width 111 height 20
click at [560, 398] on h5 "✅️️️ EN ATTENTE DU BAIL SIGNÉ ET PARAPHÉ - GARANTIE ACTIVÉE" at bounding box center [737, 393] width 517 height 20
click at [552, 552] on p "[PERSON_NAME]" at bounding box center [534, 556] width 111 height 20
click at [568, 586] on h5 "✅️️️ EN ATTENTE DU BAIL SIGNÉ ET PARAPHÉ - GARANTIE ACTIVÉE" at bounding box center [737, 582] width 517 height 20
click at [565, 645] on p "[PERSON_NAME]" at bounding box center [534, 650] width 111 height 20
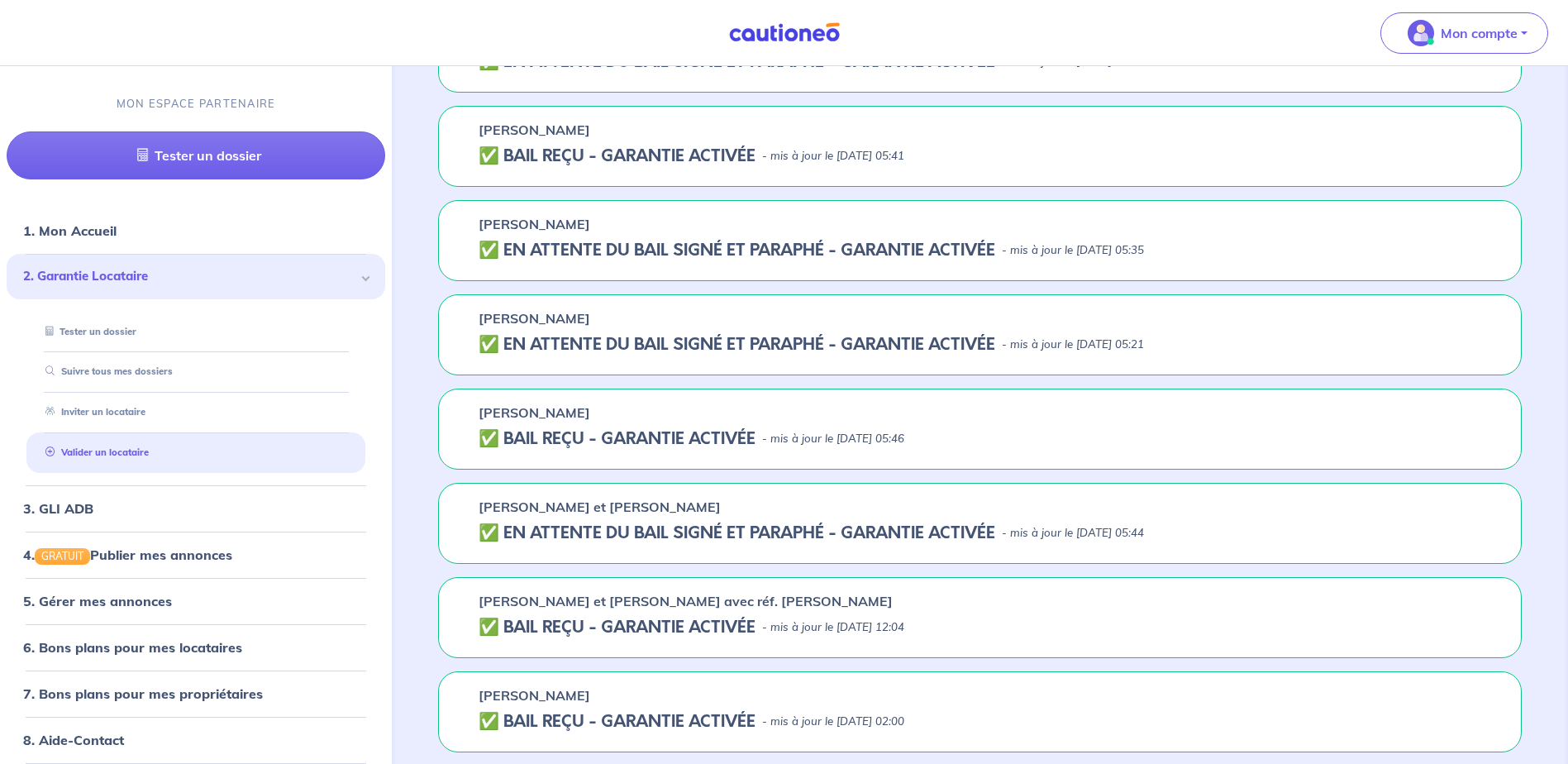
scroll to position [1781, 0]
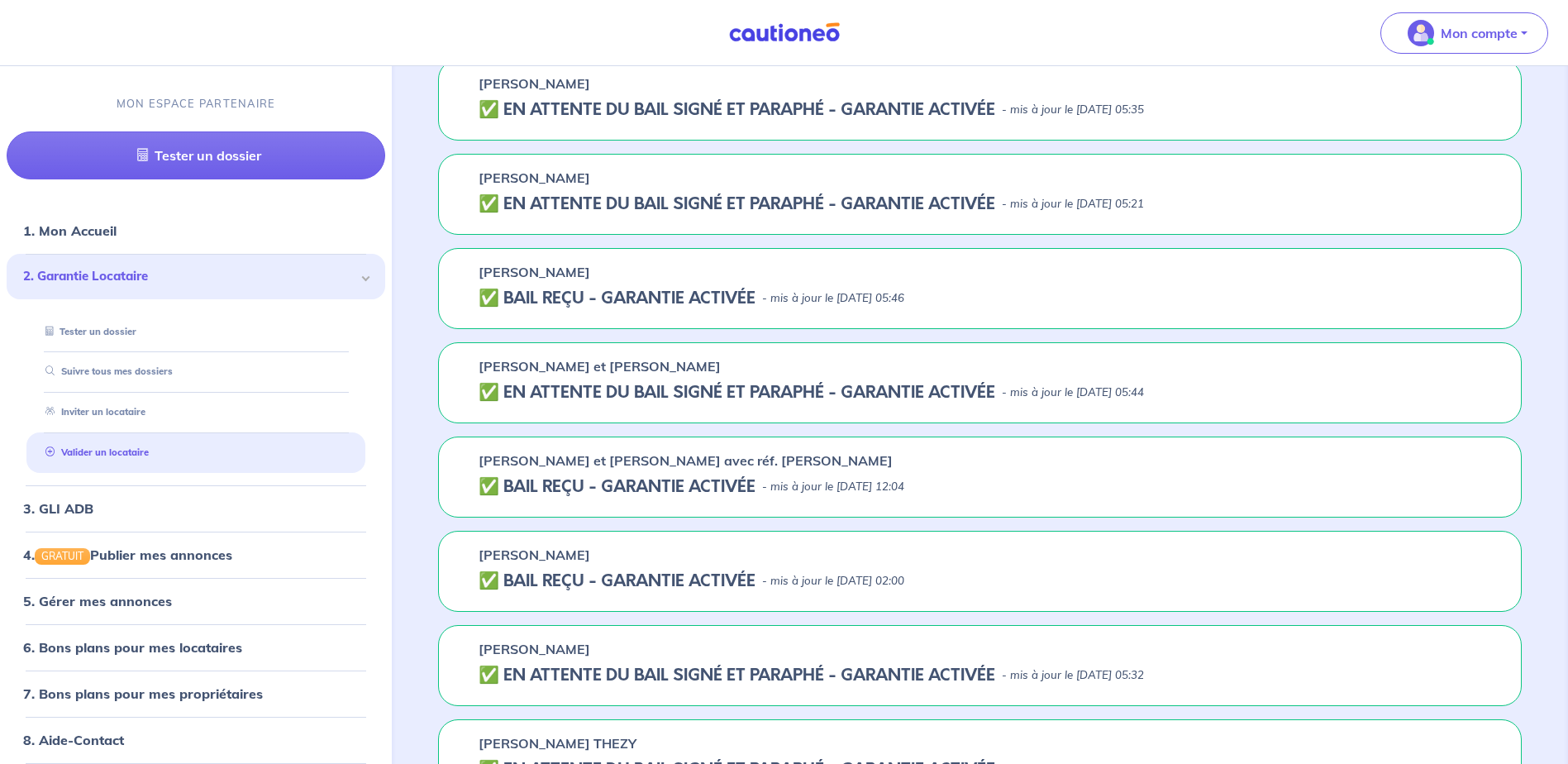
click at [592, 297] on h5 "✅ BAIL REÇU - GARANTIE ACTIVÉE" at bounding box center [617, 298] width 277 height 20
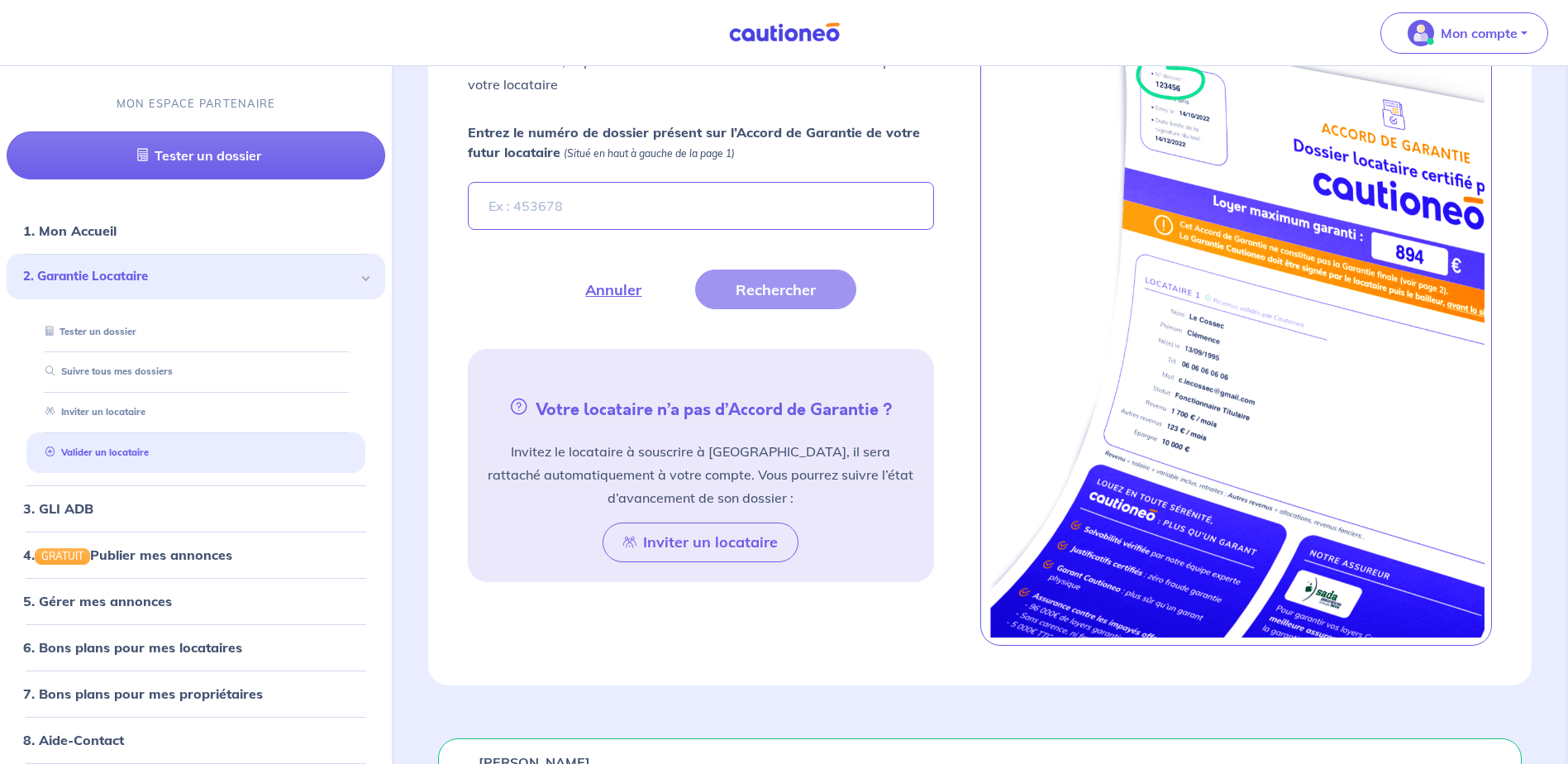
scroll to position [623, 0]
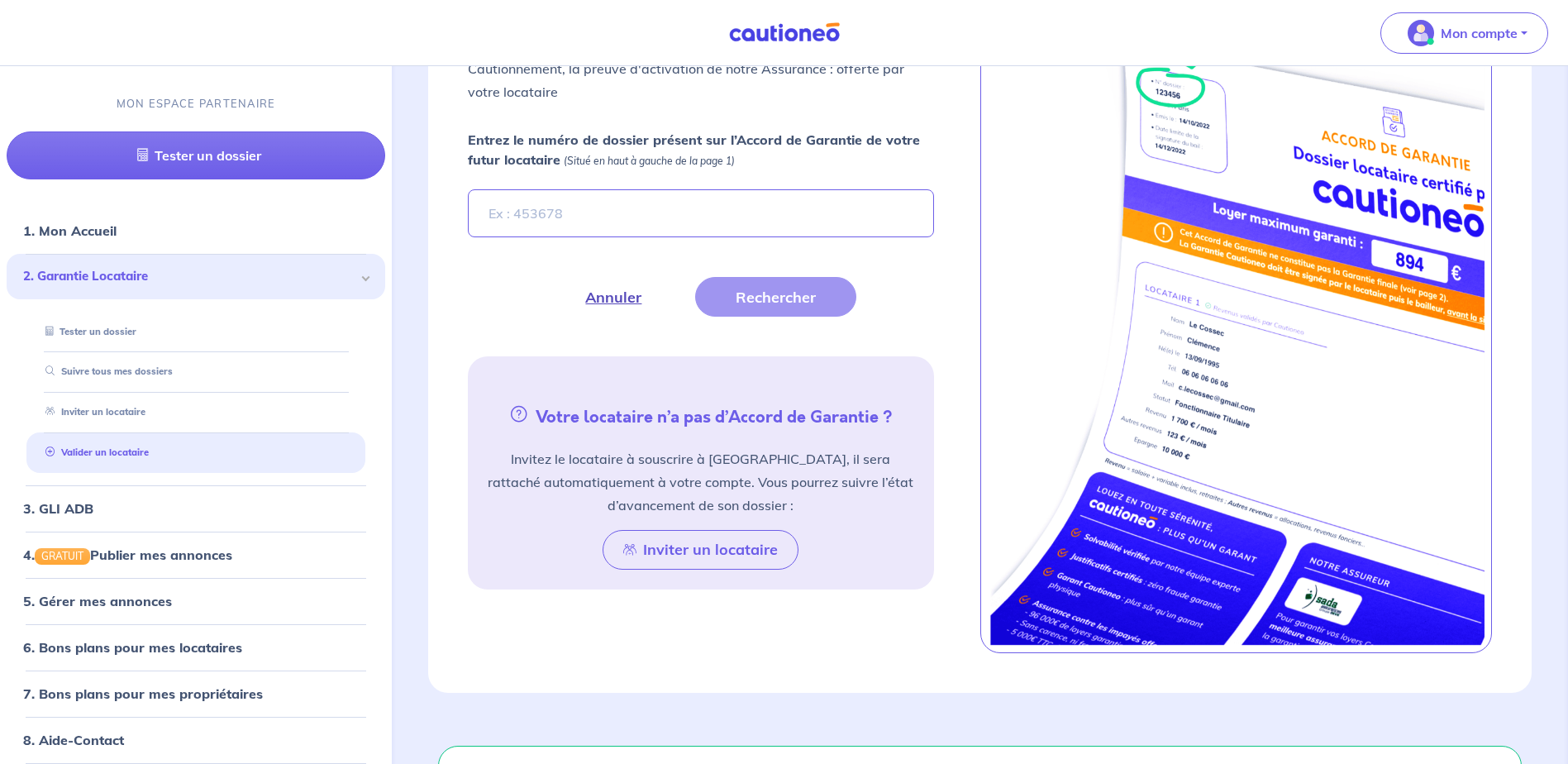
click at [623, 301] on button "Annuler" at bounding box center [613, 297] width 137 height 40
click at [607, 297] on button "Annuler" at bounding box center [613, 297] width 137 height 40
click at [518, 268] on form "Entrez le numéro de dossier présent sur l’Accord de Garantie de votre futur loc…" at bounding box center [700, 224] width 485 height 187
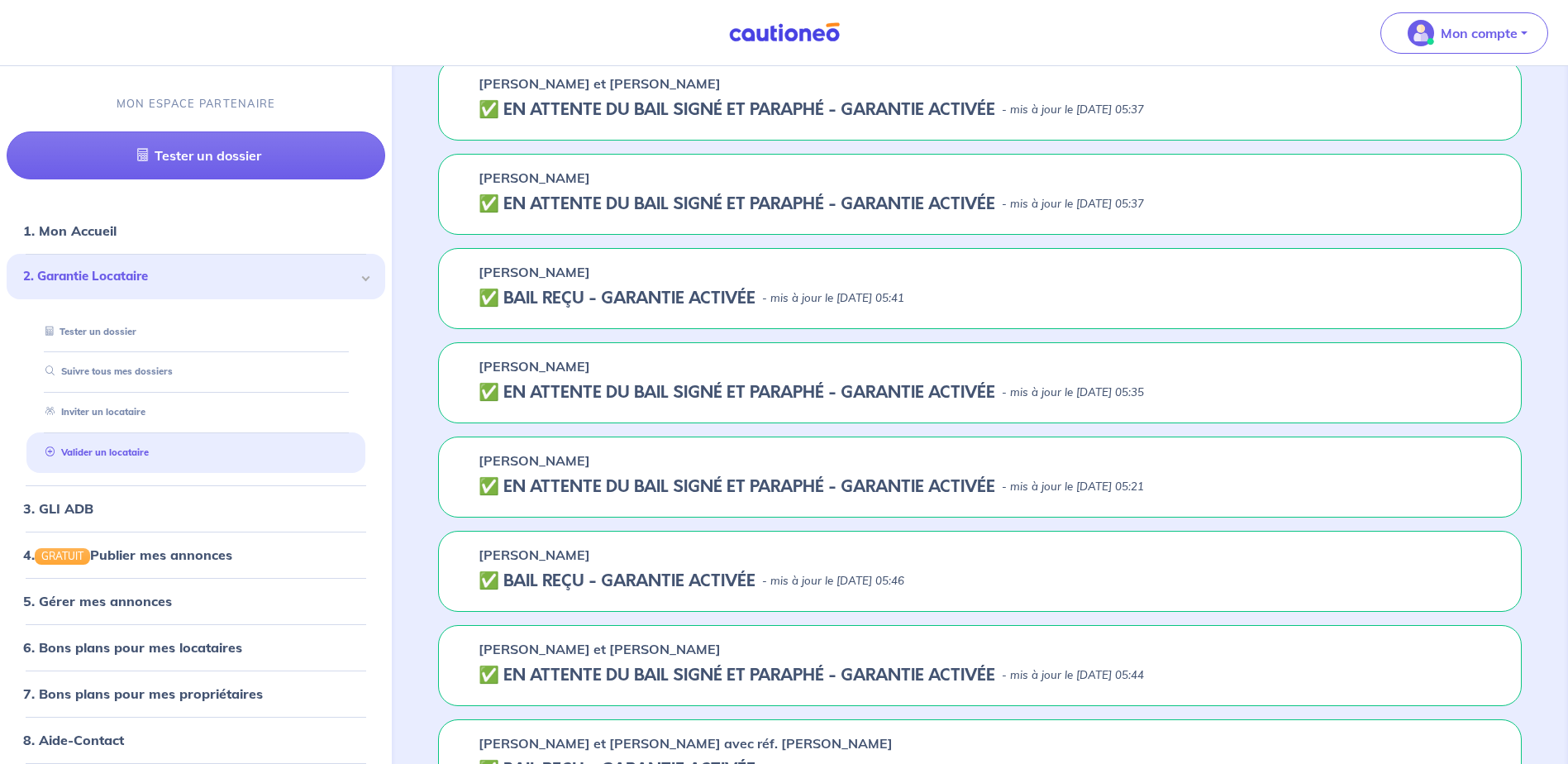
scroll to position [1533, 0]
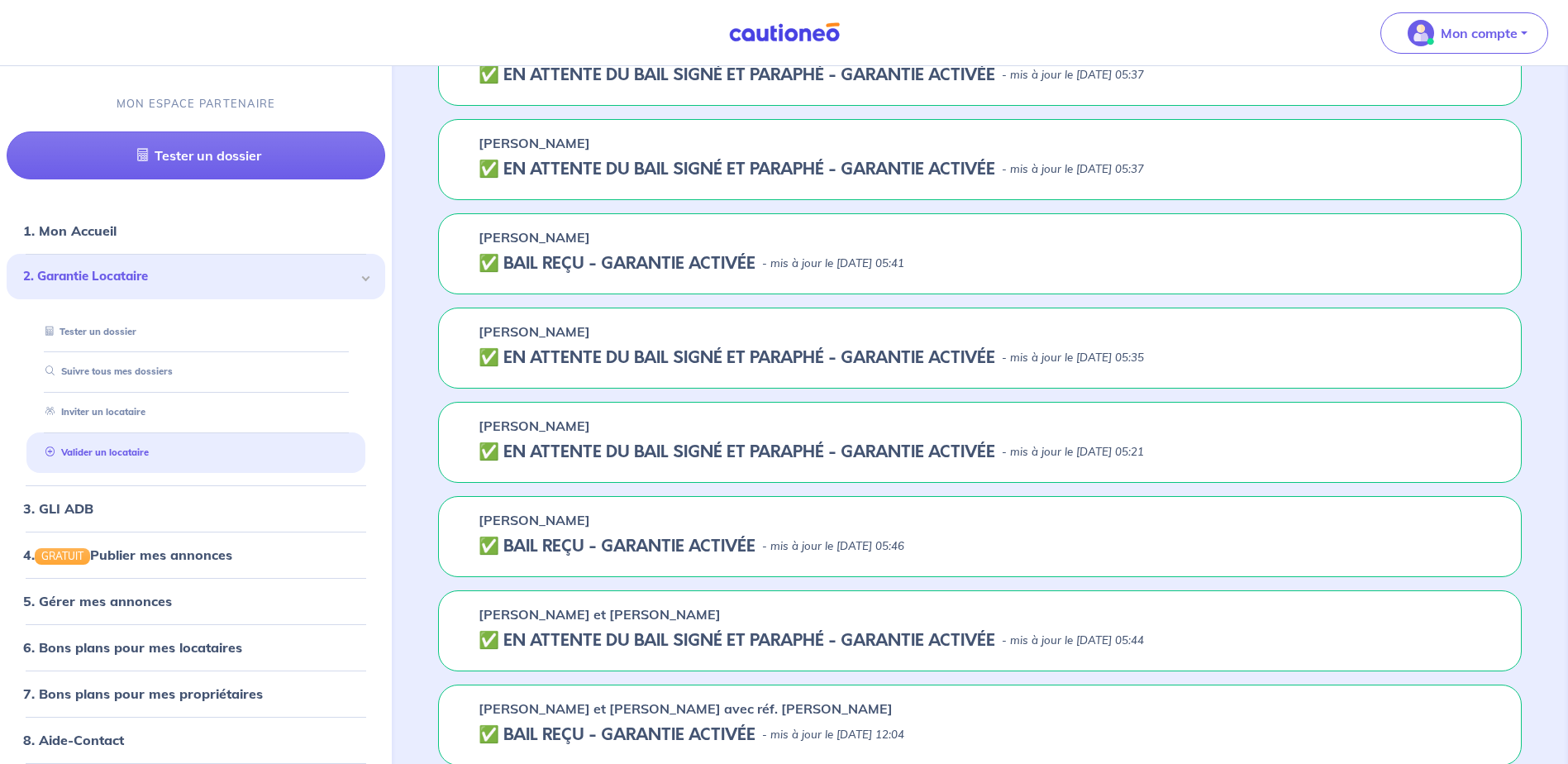
click at [570, 271] on h5 "✅ BAIL REÇU - GARANTIE ACTIVÉE" at bounding box center [617, 263] width 277 height 20
